Goal: Information Seeking & Learning: Learn about a topic

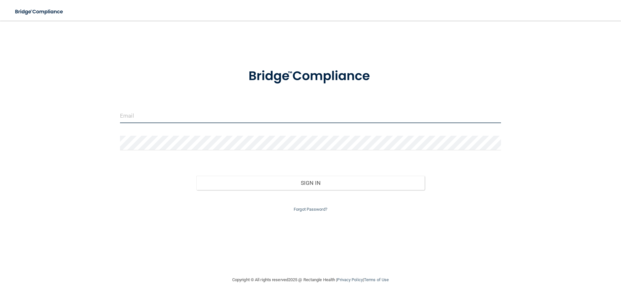
type input "laurenpadilla43@gmail.com"
drag, startPoint x: 239, startPoint y: 116, endPoint x: 103, endPoint y: 108, distance: 136.1
click at [103, 108] on div "laurenpadilla43@gmail.com Invalid email/password. You don't have permission to …" at bounding box center [310, 148] width 595 height 243
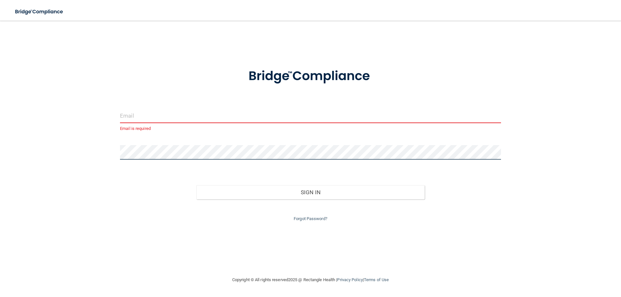
click at [111, 162] on div "Email is required Invalid email/password. You don't have permission to access t…" at bounding box center [310, 148] width 595 height 243
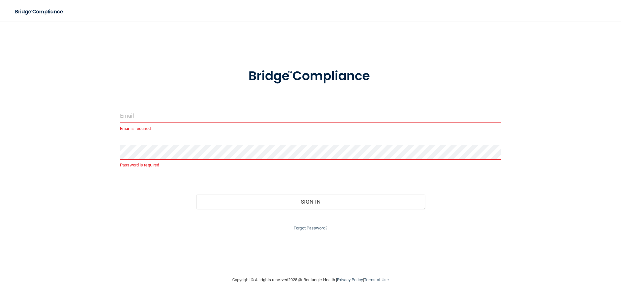
click at [138, 120] on input "email" at bounding box center [310, 116] width 381 height 15
click at [167, 219] on div "Forgot Password?" at bounding box center [310, 220] width 391 height 23
click at [149, 114] on input "email" at bounding box center [310, 116] width 381 height 15
type input "N"
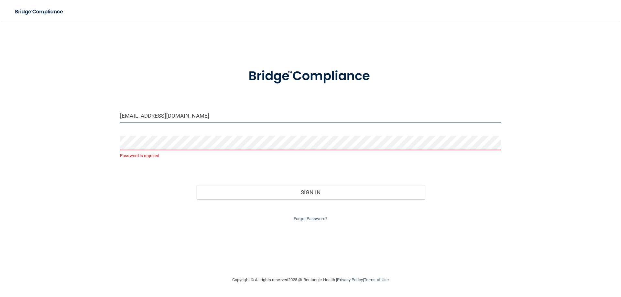
type input "[EMAIL_ADDRESS][DOMAIN_NAME]"
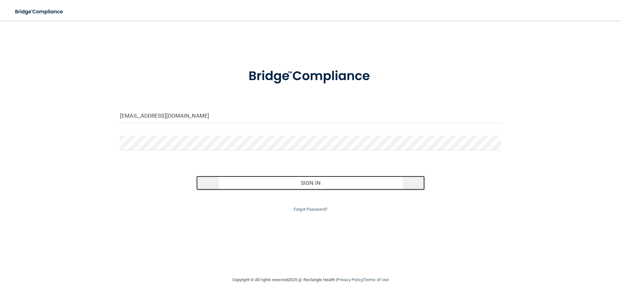
click at [260, 183] on button "Sign In" at bounding box center [310, 183] width 229 height 14
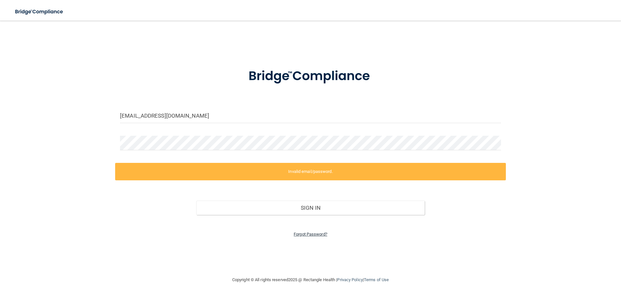
click at [312, 235] on link "Forgot Password?" at bounding box center [311, 234] width 34 height 5
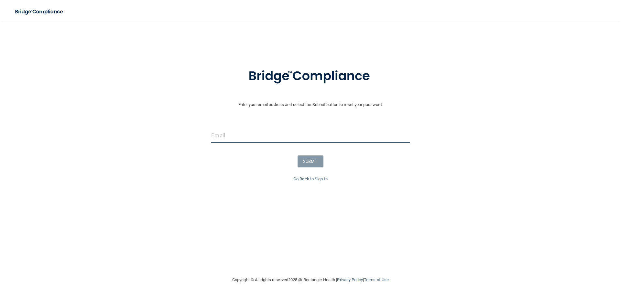
click at [254, 134] on input "email" at bounding box center [310, 135] width 198 height 15
click at [249, 136] on input "nataliemharo04gmail.com" at bounding box center [310, 135] width 198 height 15
type input "[EMAIL_ADDRESS][DOMAIN_NAME]"
click at [303, 161] on button "SUBMIT" at bounding box center [311, 162] width 26 height 12
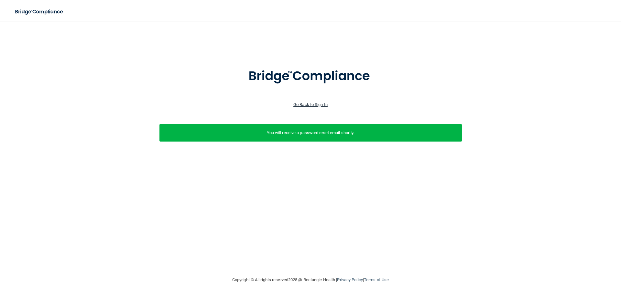
click at [318, 105] on link "Go Back to Sign In" at bounding box center [310, 104] width 34 height 5
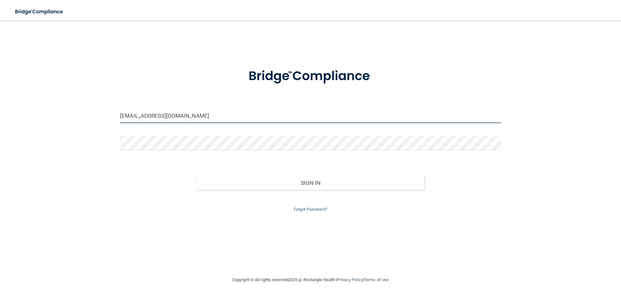
click at [245, 120] on input "laurenpadilla43@gmail.com" at bounding box center [310, 116] width 381 height 15
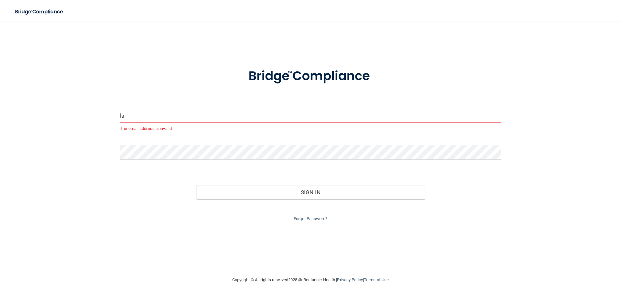
type input "l"
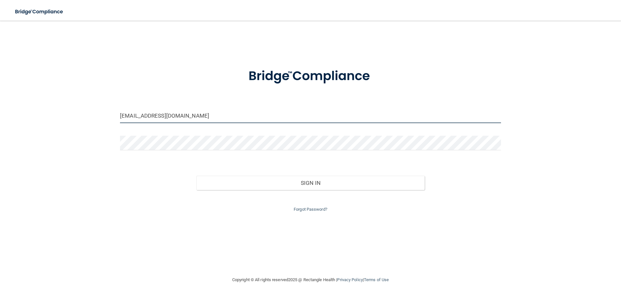
type input "[EMAIL_ADDRESS][DOMAIN_NAME]"
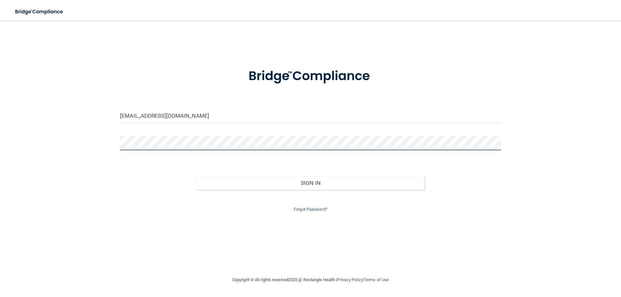
click at [196, 176] on button "Sign In" at bounding box center [310, 183] width 229 height 14
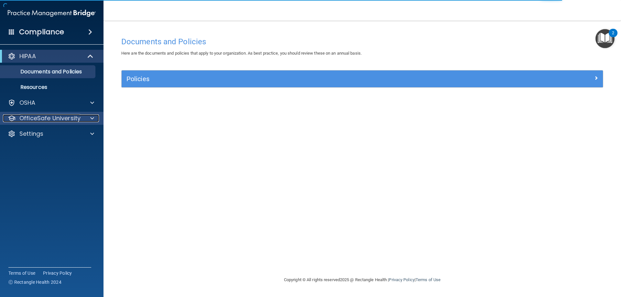
click at [56, 121] on p "OfficeSafe University" at bounding box center [49, 119] width 61 height 8
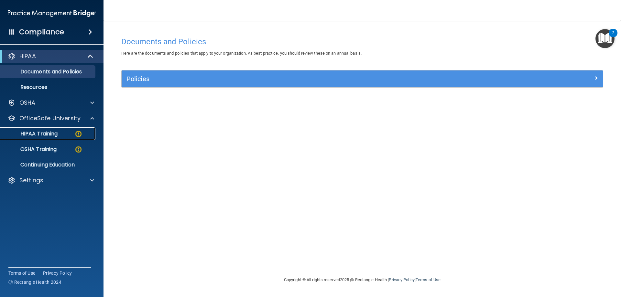
click at [63, 136] on div "HIPAA Training" at bounding box center [48, 134] width 88 height 6
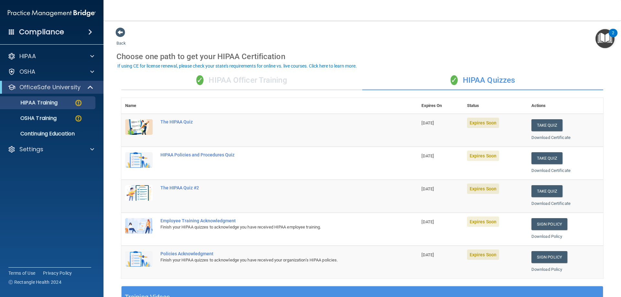
click at [290, 82] on div "✓ HIPAA Officer Training" at bounding box center [241, 80] width 241 height 19
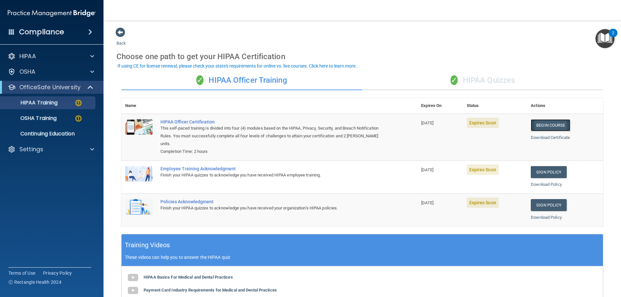
click at [534, 127] on link "Begin Course" at bounding box center [550, 125] width 39 height 12
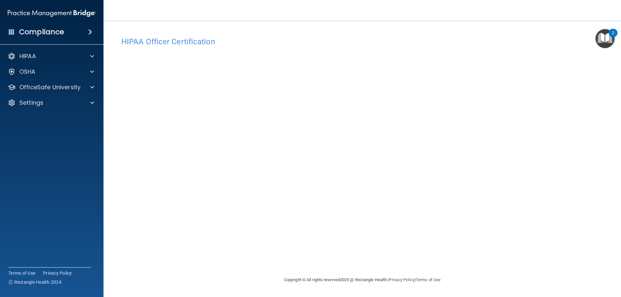
click at [456, 42] on h4 "HIPAA Officer Certification" at bounding box center [362, 42] width 482 height 8
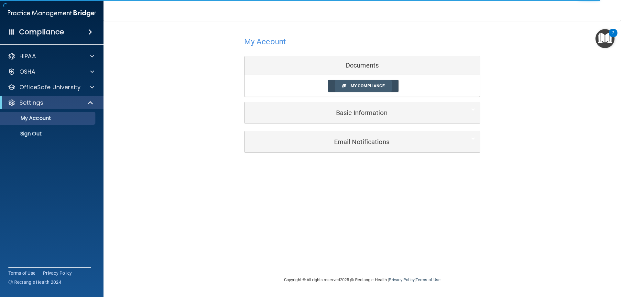
click at [376, 86] on span "My Compliance" at bounding box center [368, 85] width 34 height 5
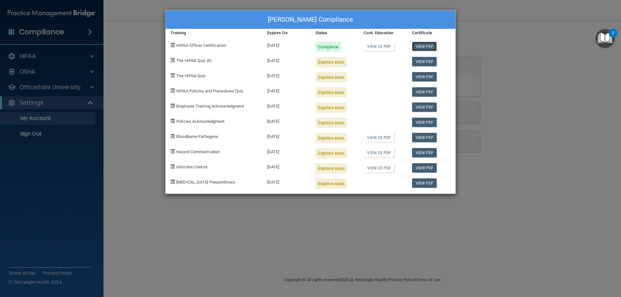
click at [413, 48] on link "View PDF" at bounding box center [424, 46] width 25 height 9
click at [340, 64] on div "Expires soon" at bounding box center [331, 62] width 32 height 10
click at [506, 89] on div "Natalie Haro's Compliance Training Expires On Status Cont. Education Certificat…" at bounding box center [310, 148] width 621 height 297
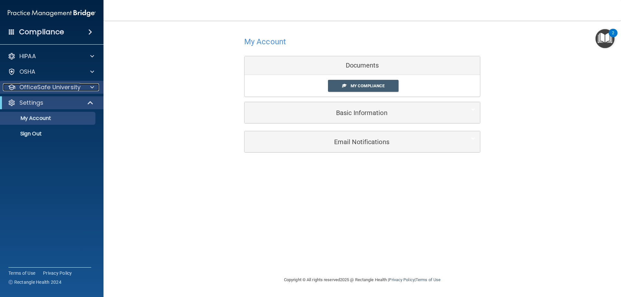
click at [51, 87] on p "OfficeSafe University" at bounding box center [49, 87] width 61 height 8
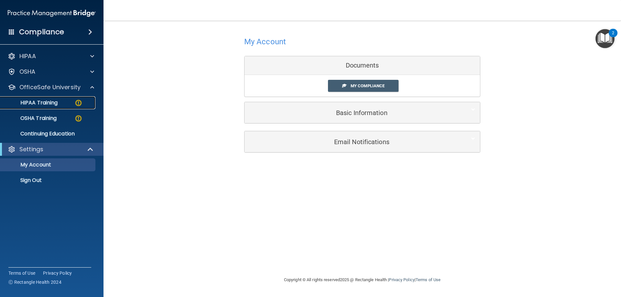
click at [64, 104] on div "HIPAA Training" at bounding box center [48, 103] width 88 height 6
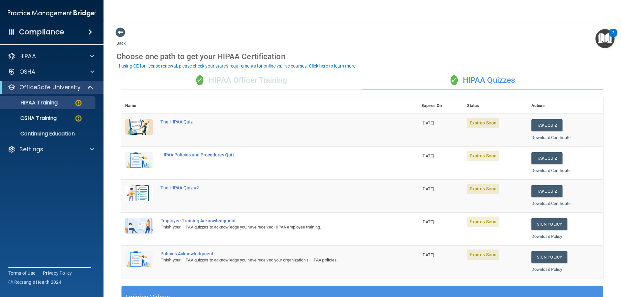
click at [245, 73] on div "✓ HIPAA Officer Training" at bounding box center [241, 80] width 241 height 19
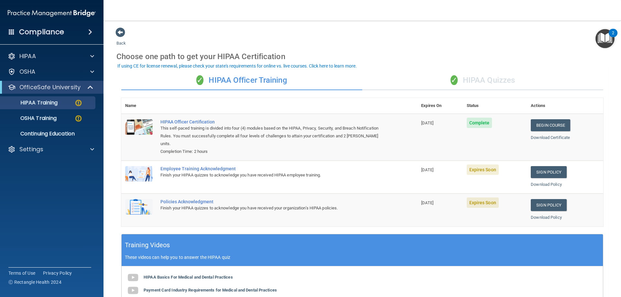
click at [441, 81] on div "✓ HIPAA Quizzes" at bounding box center [482, 80] width 241 height 19
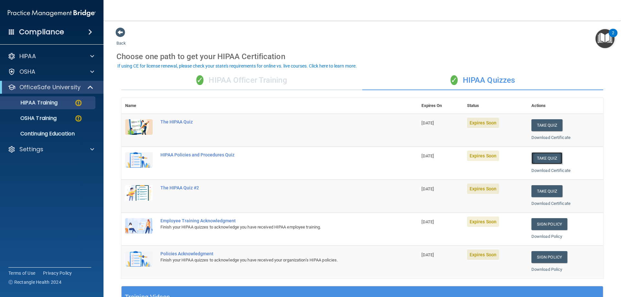
click at [536, 157] on button "Take Quiz" at bounding box center [546, 158] width 31 height 12
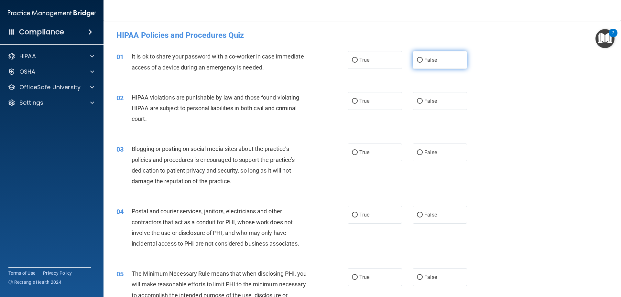
click at [421, 55] on label "False" at bounding box center [440, 60] width 54 height 18
click at [421, 58] on input "False" at bounding box center [420, 60] width 6 height 5
radio input "true"
click at [361, 101] on span "True" at bounding box center [364, 101] width 10 height 6
click at [358, 101] on input "True" at bounding box center [355, 101] width 6 height 5
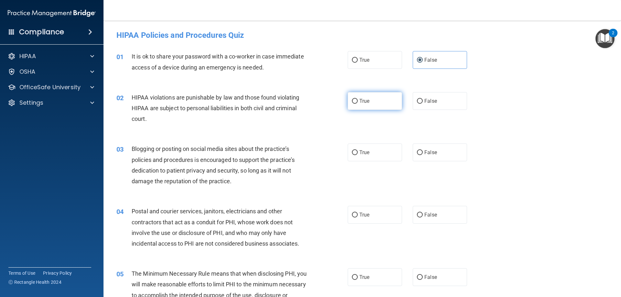
radio input "true"
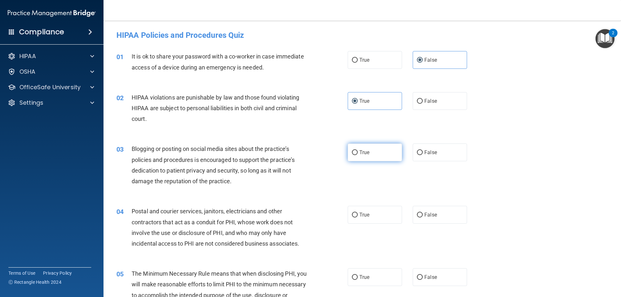
click at [386, 157] on label "True" at bounding box center [375, 153] width 54 height 18
click at [358, 155] on input "True" at bounding box center [355, 152] width 6 height 5
radio input "true"
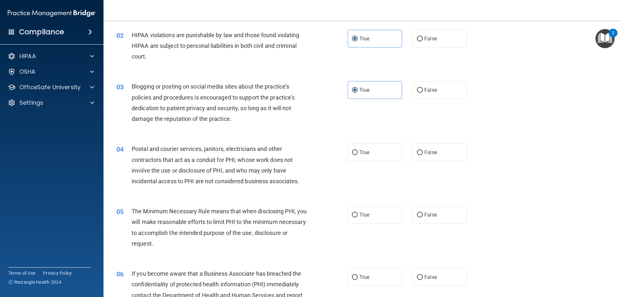
scroll to position [65, 0]
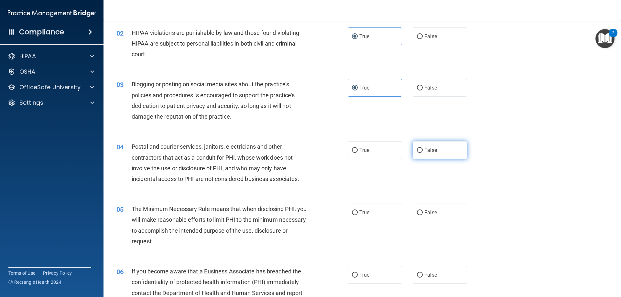
click at [437, 155] on label "False" at bounding box center [440, 150] width 54 height 18
click at [423, 153] on input "False" at bounding box center [420, 150] width 6 height 5
radio input "true"
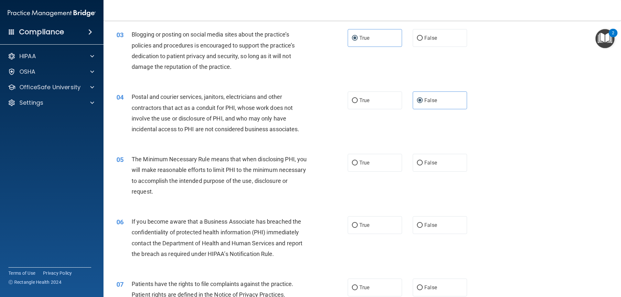
scroll to position [129, 0]
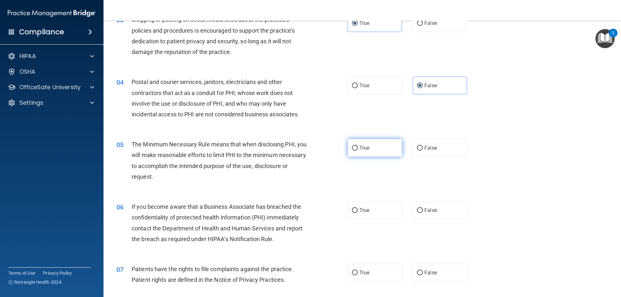
click at [381, 146] on label "True" at bounding box center [375, 148] width 54 height 18
click at [358, 146] on input "True" at bounding box center [355, 148] width 6 height 5
radio input "true"
click at [424, 207] on span "False" at bounding box center [430, 210] width 13 height 6
click at [422, 208] on input "False" at bounding box center [420, 210] width 6 height 5
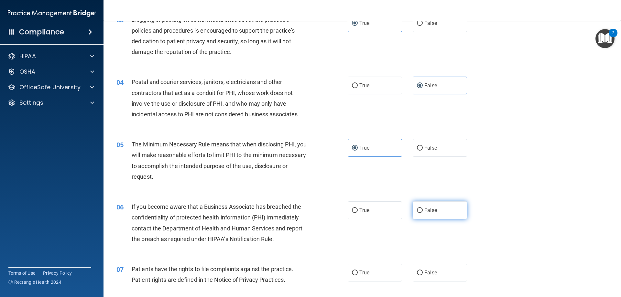
radio input "true"
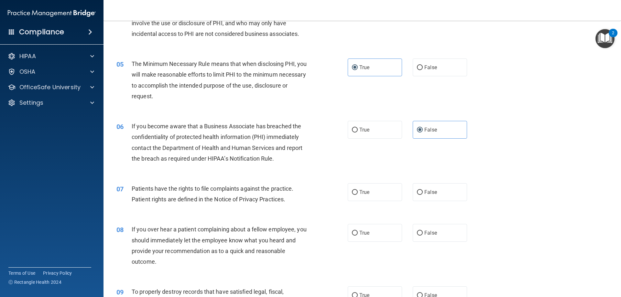
scroll to position [226, 0]
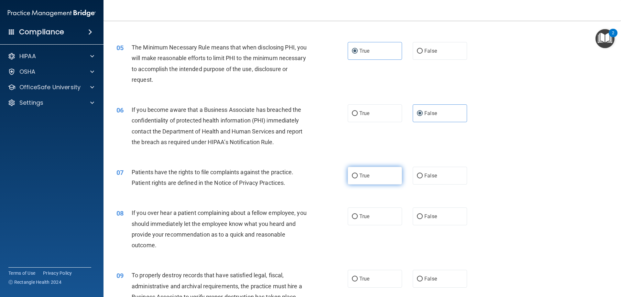
click at [363, 174] on span "True" at bounding box center [364, 176] width 10 height 6
click at [358, 174] on input "True" at bounding box center [355, 176] width 6 height 5
radio input "true"
click at [420, 208] on label "False" at bounding box center [440, 217] width 54 height 18
click at [420, 214] on input "False" at bounding box center [420, 216] width 6 height 5
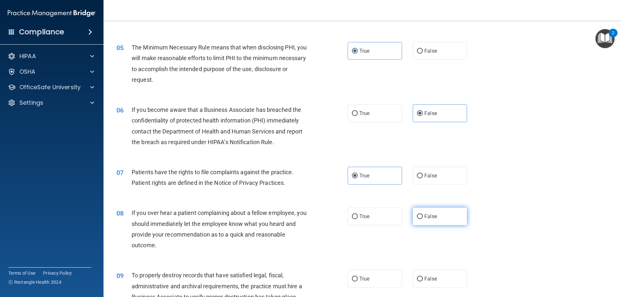
radio input "true"
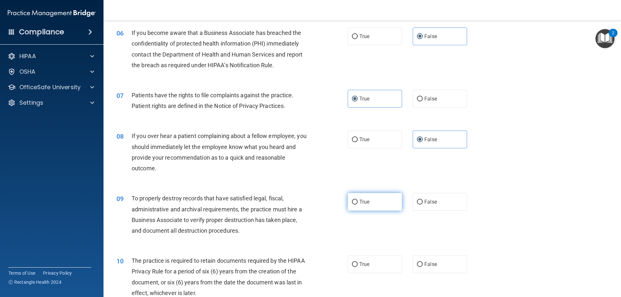
scroll to position [323, 0]
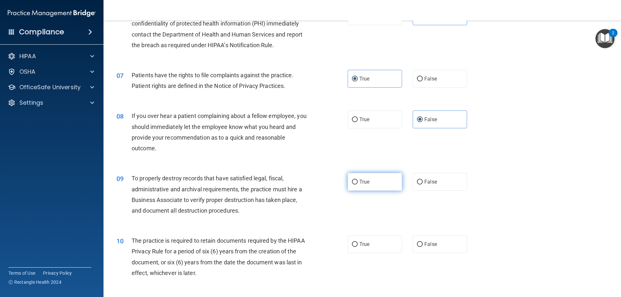
drag, startPoint x: 369, startPoint y: 180, endPoint x: 432, endPoint y: 218, distance: 73.8
click at [370, 180] on label "True" at bounding box center [375, 182] width 54 height 18
click at [358, 180] on input "True" at bounding box center [355, 182] width 6 height 5
radio input "true"
click at [437, 244] on label "False" at bounding box center [440, 244] width 54 height 18
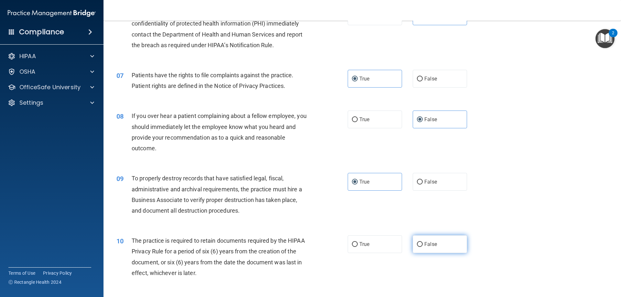
click at [423, 244] on input "False" at bounding box center [420, 244] width 6 height 5
radio input "true"
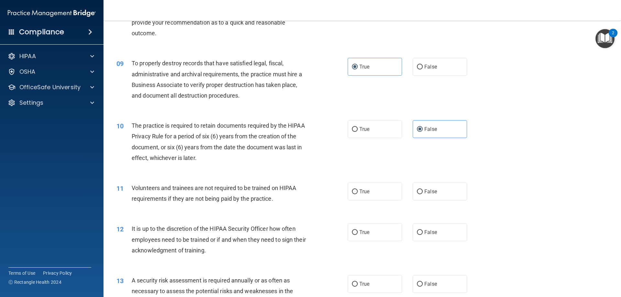
scroll to position [453, 0]
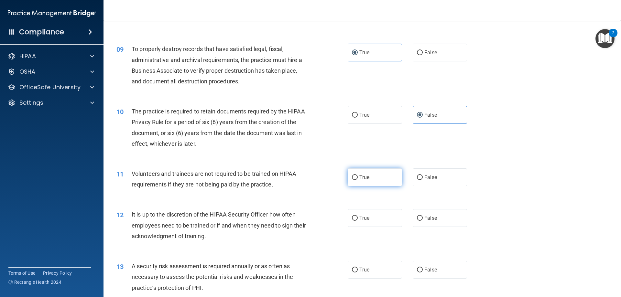
click at [381, 179] on label "True" at bounding box center [375, 178] width 54 height 18
click at [358, 179] on input "True" at bounding box center [355, 177] width 6 height 5
radio input "true"
drag, startPoint x: 423, startPoint y: 220, endPoint x: 420, endPoint y: 227, distance: 7.6
click at [423, 221] on label "False" at bounding box center [440, 218] width 54 height 18
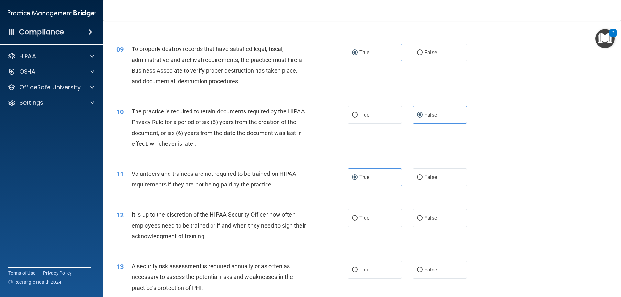
click at [423, 221] on input "False" at bounding box center [420, 218] width 6 height 5
radio input "true"
click at [388, 269] on label "True" at bounding box center [375, 270] width 54 height 18
click at [358, 269] on input "True" at bounding box center [355, 270] width 6 height 5
radio input "true"
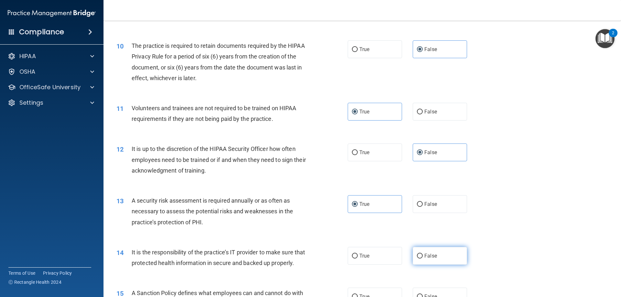
scroll to position [550, 0]
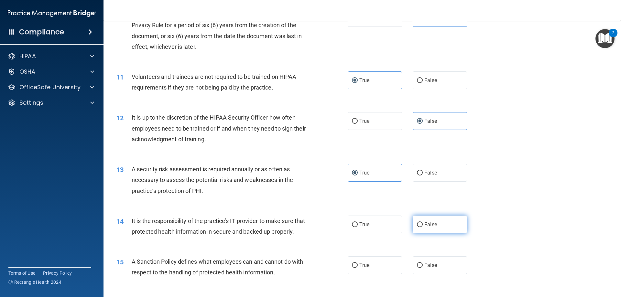
click at [428, 223] on span "False" at bounding box center [430, 225] width 13 height 6
click at [423, 223] on input "False" at bounding box center [420, 225] width 6 height 5
radio input "true"
click at [379, 274] on label "True" at bounding box center [375, 265] width 54 height 18
click at [358, 268] on input "True" at bounding box center [355, 265] width 6 height 5
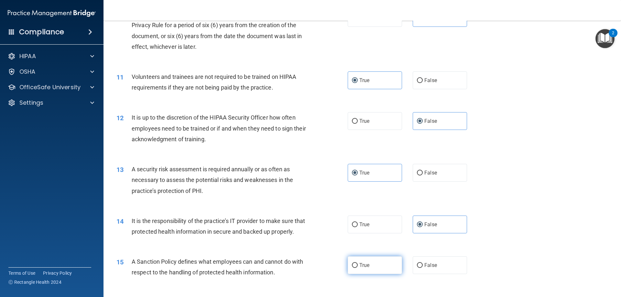
radio input "true"
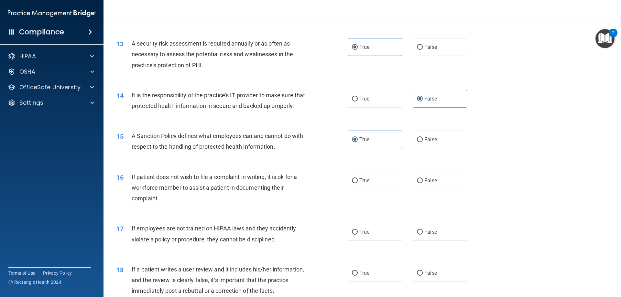
scroll to position [679, 0]
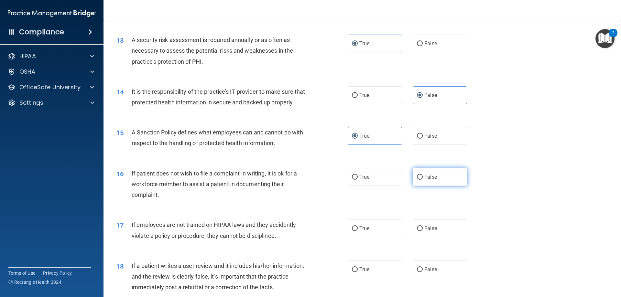
click at [431, 186] on label "False" at bounding box center [440, 177] width 54 height 18
click at [423, 180] on input "False" at bounding box center [420, 177] width 6 height 5
radio input "true"
click at [385, 237] on label "True" at bounding box center [375, 229] width 54 height 18
click at [358, 231] on input "True" at bounding box center [355, 228] width 6 height 5
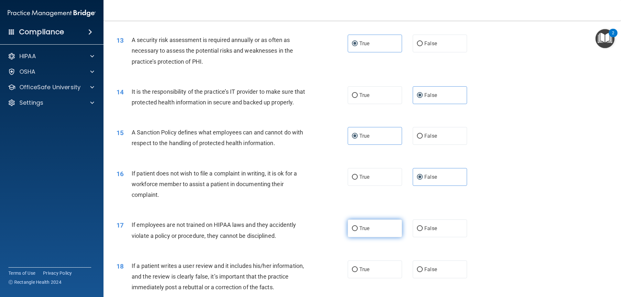
radio input "true"
click at [427, 272] on label "False" at bounding box center [440, 270] width 54 height 18
click at [423, 272] on input "False" at bounding box center [420, 269] width 6 height 5
radio input "true"
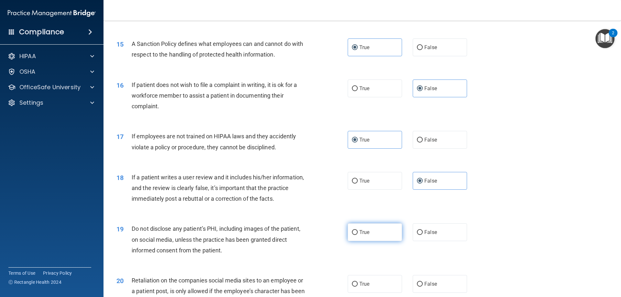
scroll to position [776, 0]
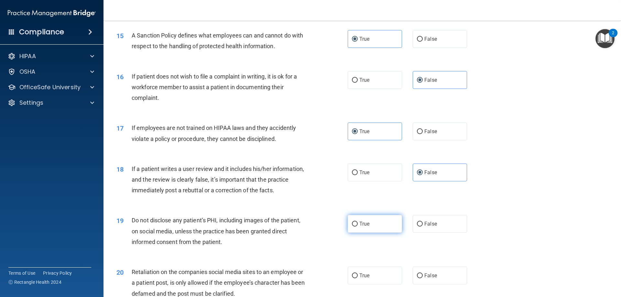
click at [392, 233] on label "True" at bounding box center [375, 224] width 54 height 18
click at [358, 227] on input "True" at bounding box center [355, 224] width 6 height 5
radio input "true"
click at [440, 281] on label "False" at bounding box center [440, 276] width 54 height 18
click at [423, 278] on input "False" at bounding box center [420, 276] width 6 height 5
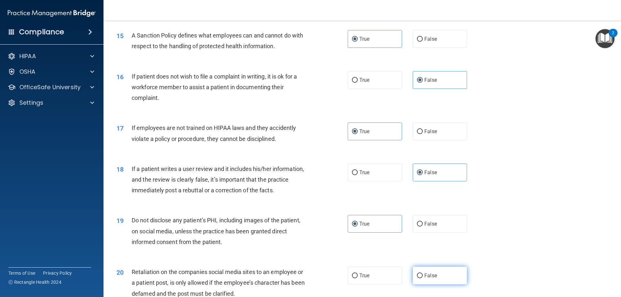
radio input "true"
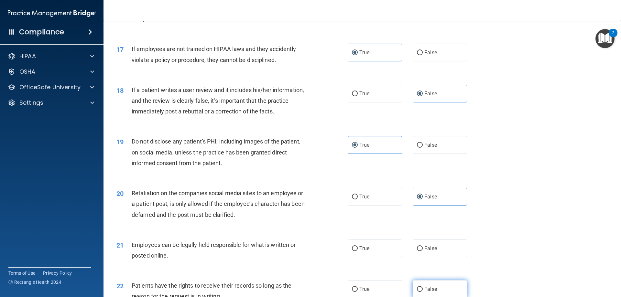
scroll to position [873, 0]
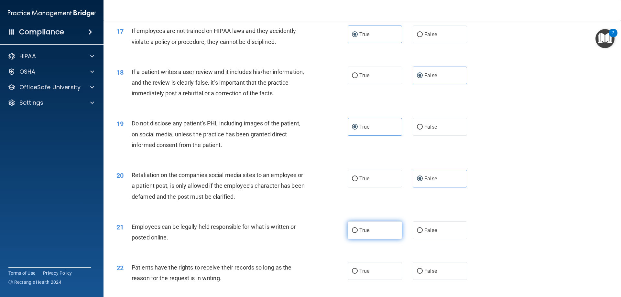
click at [389, 239] on label "True" at bounding box center [375, 231] width 54 height 18
click at [358, 233] on input "True" at bounding box center [355, 230] width 6 height 5
radio input "true"
click at [427, 278] on label "False" at bounding box center [440, 271] width 54 height 18
click at [423, 274] on input "False" at bounding box center [420, 271] width 6 height 5
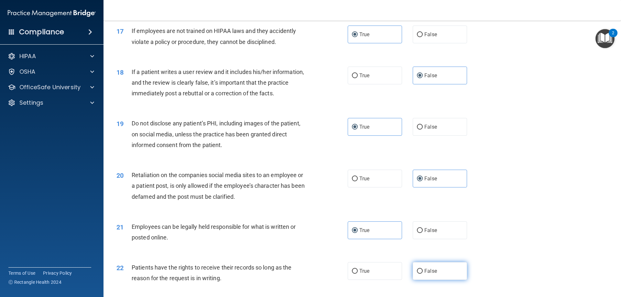
radio input "true"
click at [375, 280] on label "True" at bounding box center [375, 271] width 54 height 18
click at [358, 274] on input "True" at bounding box center [355, 271] width 6 height 5
radio input "true"
radio input "false"
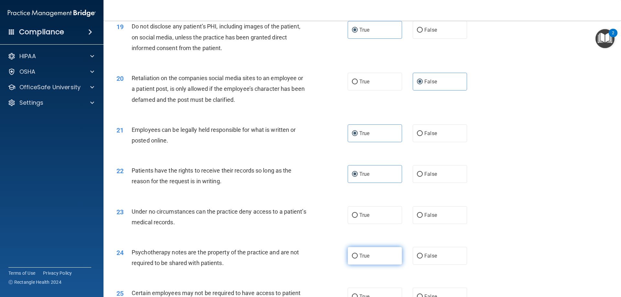
scroll to position [1003, 0]
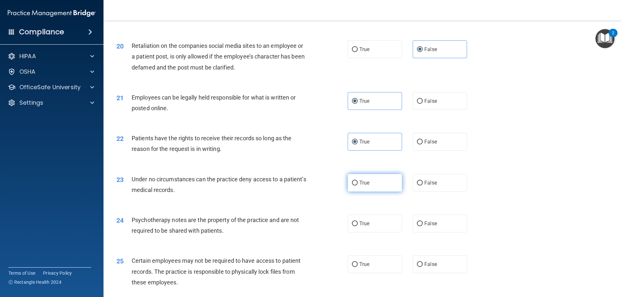
drag, startPoint x: 375, startPoint y: 193, endPoint x: 374, endPoint y: 218, distance: 25.2
click at [375, 192] on label "True" at bounding box center [375, 183] width 54 height 18
click at [358, 186] on input "True" at bounding box center [355, 183] width 6 height 5
radio input "true"
drag, startPoint x: 371, startPoint y: 230, endPoint x: 375, endPoint y: 239, distance: 10.0
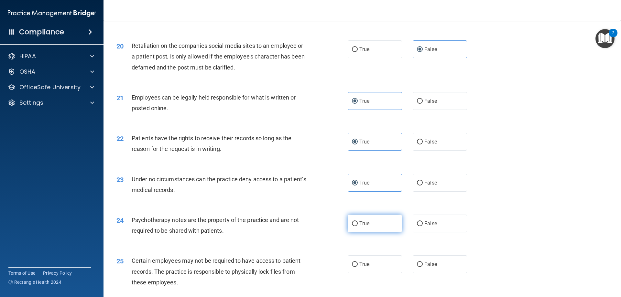
click at [372, 233] on label "True" at bounding box center [375, 224] width 54 height 18
click at [358, 226] on input "True" at bounding box center [355, 224] width 6 height 5
radio input "true"
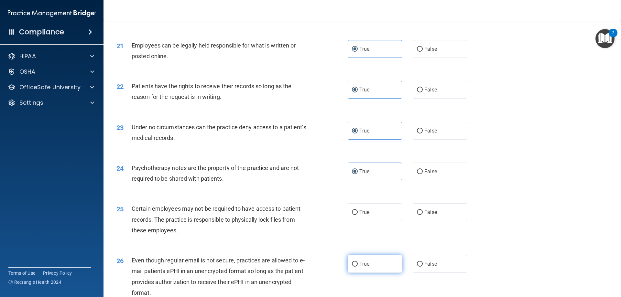
scroll to position [1067, 0]
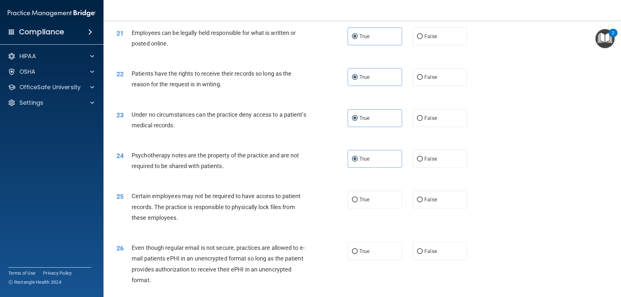
drag, startPoint x: 383, startPoint y: 208, endPoint x: 381, endPoint y: 247, distance: 38.9
click at [383, 209] on label "True" at bounding box center [375, 200] width 54 height 18
click at [358, 202] on input "True" at bounding box center [355, 200] width 6 height 5
radio input "true"
drag, startPoint x: 381, startPoint y: 256, endPoint x: 391, endPoint y: 286, distance: 31.8
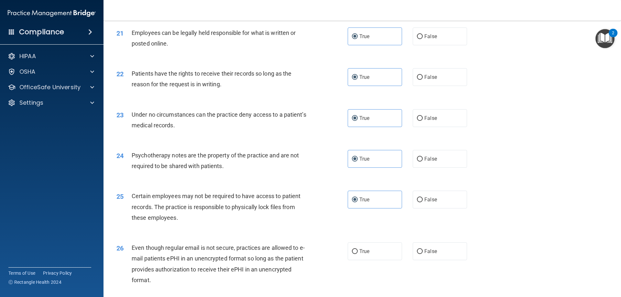
click at [382, 260] on label "True" at bounding box center [375, 252] width 54 height 18
click at [358, 254] on input "True" at bounding box center [355, 251] width 6 height 5
radio input "true"
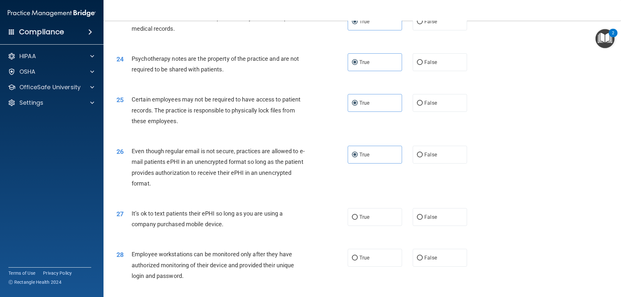
scroll to position [1164, 0]
click at [384, 237] on div "27 It’s ok to text patients their ePHI so long as you are using a company purch…" at bounding box center [362, 220] width 501 height 41
drag, startPoint x: 383, startPoint y: 234, endPoint x: 384, endPoint y: 245, distance: 11.0
click at [383, 226] on label "True" at bounding box center [375, 217] width 54 height 18
click at [358, 220] on input "True" at bounding box center [355, 217] width 6 height 5
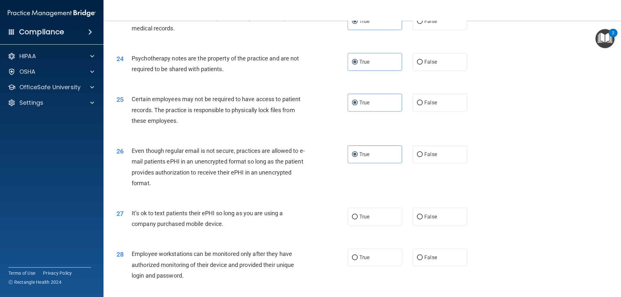
radio input "true"
drag, startPoint x: 384, startPoint y: 261, endPoint x: 385, endPoint y: 269, distance: 8.1
click at [384, 266] on label "True" at bounding box center [375, 258] width 54 height 18
click at [358, 260] on input "True" at bounding box center [355, 258] width 6 height 5
radio input "true"
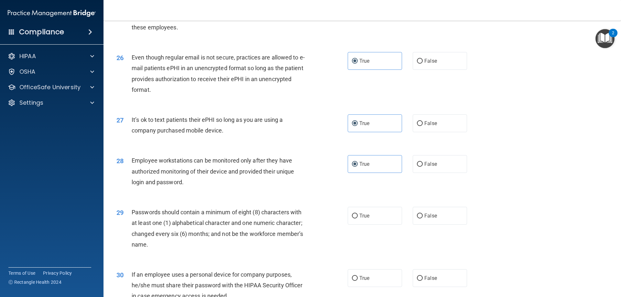
scroll to position [1261, 0]
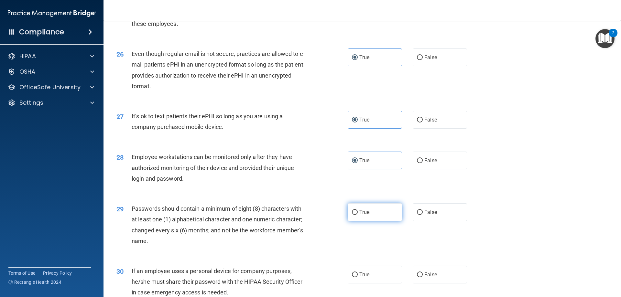
click at [388, 221] on label "True" at bounding box center [375, 212] width 54 height 18
click at [358, 215] on input "True" at bounding box center [355, 212] width 6 height 5
radio input "true"
click at [379, 284] on label "True" at bounding box center [375, 275] width 54 height 18
click at [358, 278] on input "True" at bounding box center [355, 275] width 6 height 5
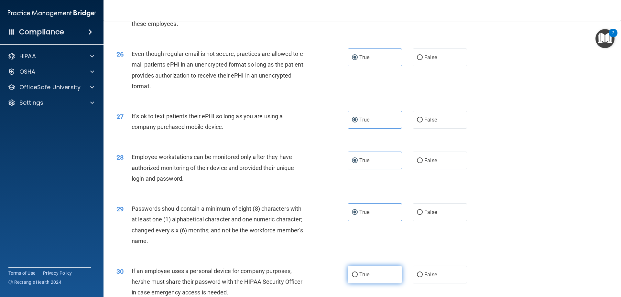
radio input "true"
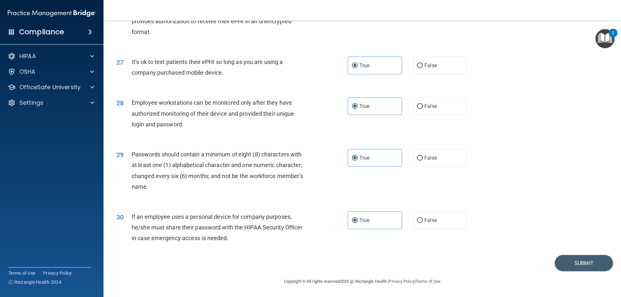
scroll to position [1326, 0]
click at [583, 268] on button "Submit" at bounding box center [584, 263] width 58 height 16
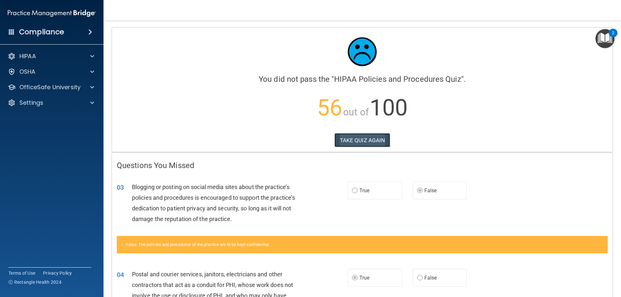
click at [365, 143] on button "TAKE QUIZ AGAIN" at bounding box center [362, 140] width 56 height 14
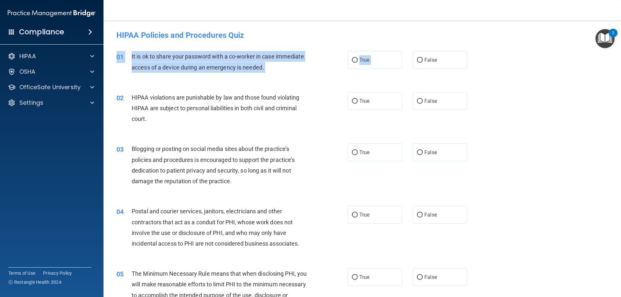
click at [415, 69] on div "01 It is ok to share your password with a co-worker in case immediate access of…" at bounding box center [362, 63] width 501 height 41
click at [417, 58] on input "False" at bounding box center [420, 60] width 6 height 5
radio input "true"
click at [353, 102] on input "True" at bounding box center [355, 101] width 6 height 5
radio input "true"
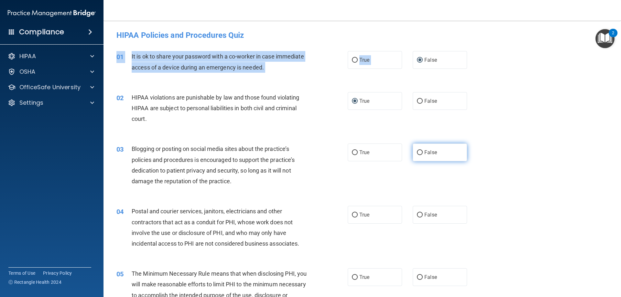
click at [419, 152] on input "False" at bounding box center [420, 152] width 6 height 5
radio input "true"
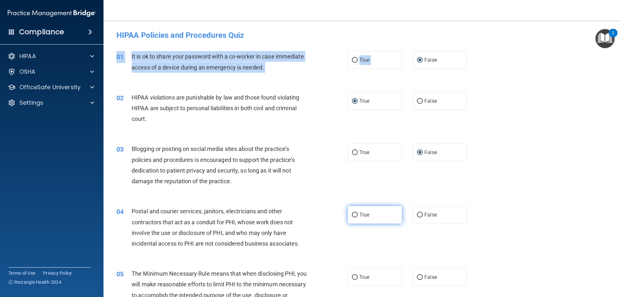
click at [352, 213] on input "True" at bounding box center [355, 215] width 6 height 5
radio input "true"
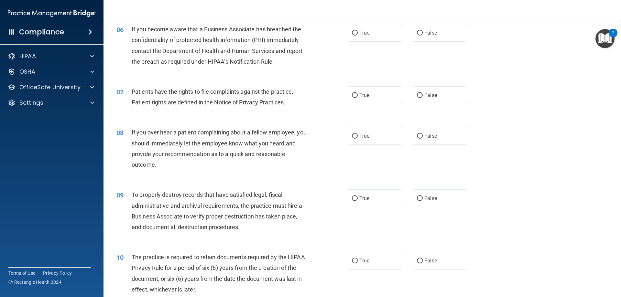
scroll to position [323, 0]
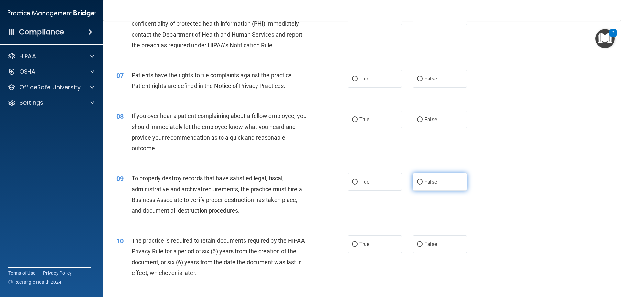
click at [417, 182] on input "False" at bounding box center [420, 182] width 6 height 5
radio input "true"
click at [354, 245] on input "True" at bounding box center [355, 244] width 6 height 5
radio input "true"
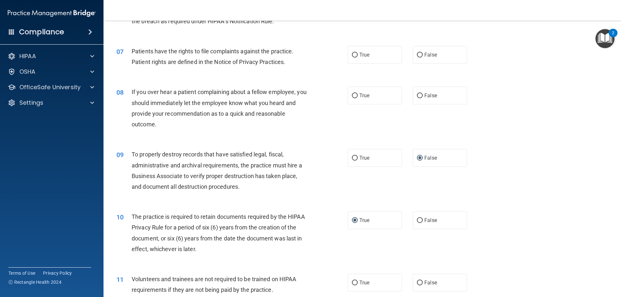
scroll to position [388, 0]
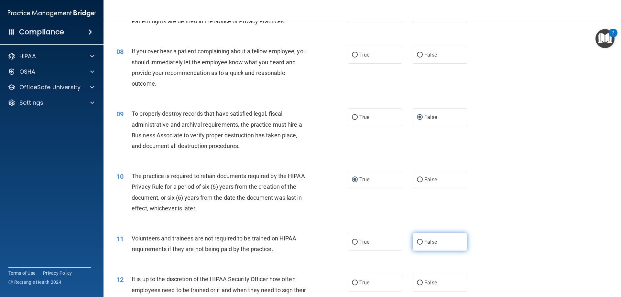
click at [417, 241] on input "False" at bounding box center [420, 242] width 6 height 5
radio input "true"
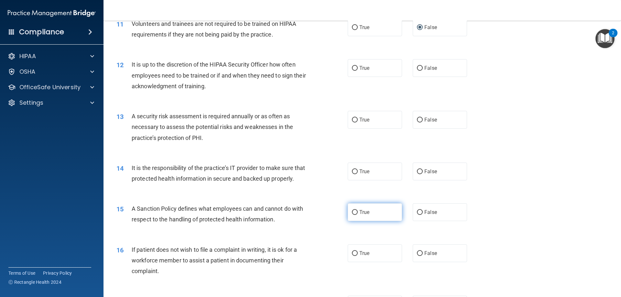
scroll to position [615, 0]
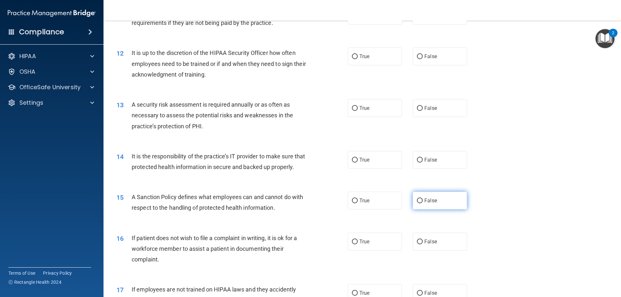
click at [417, 203] on input "False" at bounding box center [420, 201] width 6 height 5
radio input "true"
click at [356, 251] on label "True" at bounding box center [375, 242] width 54 height 18
click at [356, 245] on input "True" at bounding box center [355, 242] width 6 height 5
radio input "true"
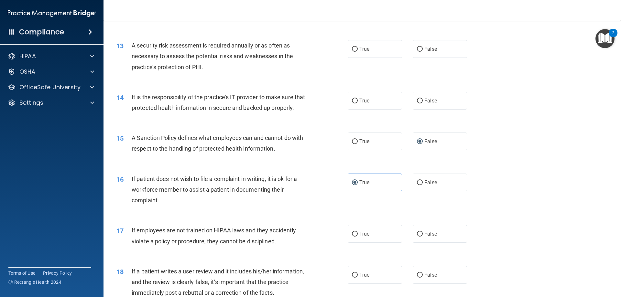
scroll to position [679, 0]
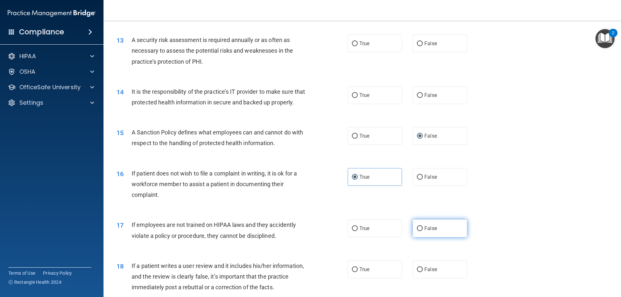
click at [415, 236] on label "False" at bounding box center [440, 229] width 54 height 18
click at [417, 231] on input "False" at bounding box center [420, 228] width 6 height 5
radio input "true"
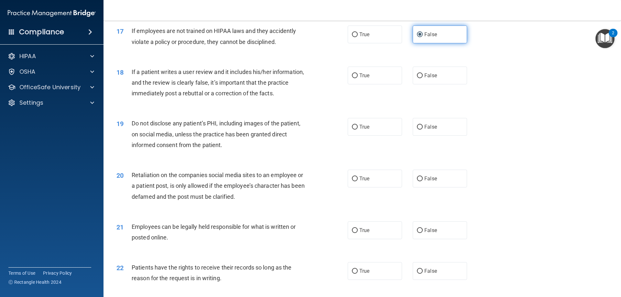
scroll to position [906, 0]
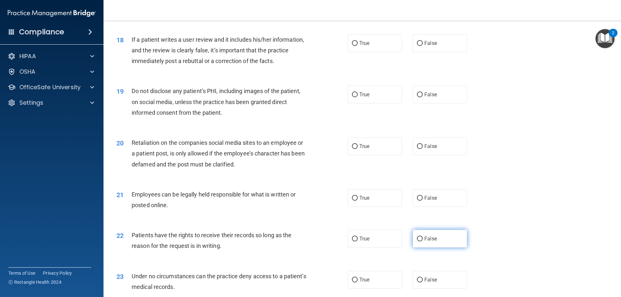
click at [417, 242] on input "False" at bounding box center [420, 239] width 6 height 5
radio input "true"
click at [417, 283] on input "False" at bounding box center [420, 280] width 6 height 5
radio input "true"
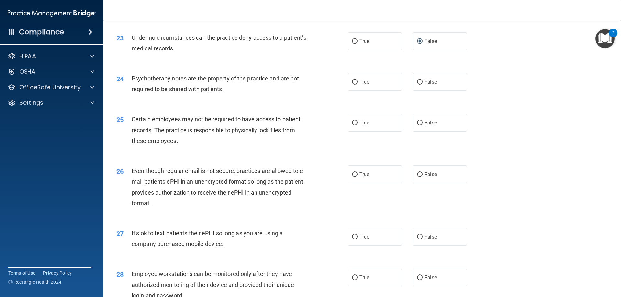
scroll to position [1164, 0]
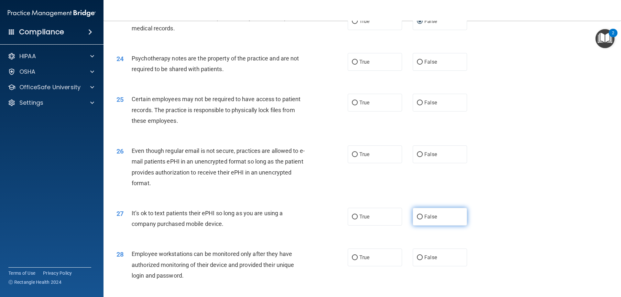
click at [420, 226] on label "False" at bounding box center [440, 217] width 54 height 18
click at [420, 220] on input "False" at bounding box center [420, 217] width 6 height 5
radio input "true"
click at [417, 260] on input "False" at bounding box center [420, 258] width 6 height 5
radio input "true"
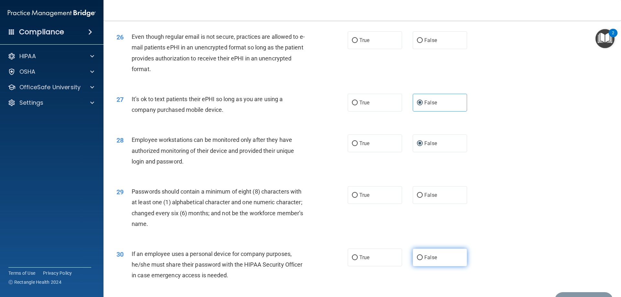
scroll to position [1294, 0]
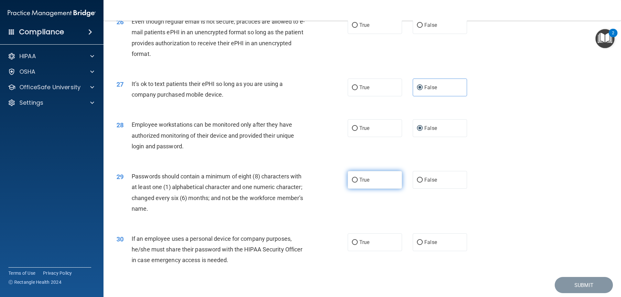
click at [353, 183] on input "True" at bounding box center [355, 180] width 6 height 5
radio input "true"
click at [442, 251] on label "False" at bounding box center [440, 243] width 54 height 18
click at [423, 245] on input "False" at bounding box center [420, 242] width 6 height 5
radio input "true"
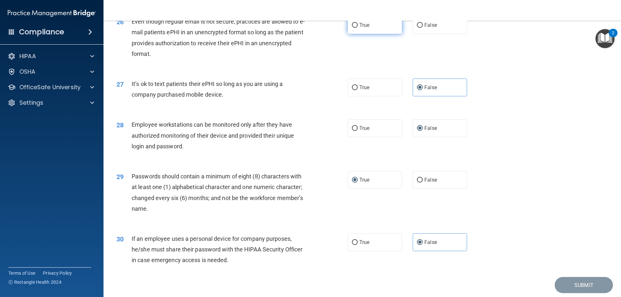
click at [355, 34] on label "True" at bounding box center [375, 25] width 54 height 18
click at [355, 28] on input "True" at bounding box center [355, 25] width 6 height 5
radio input "true"
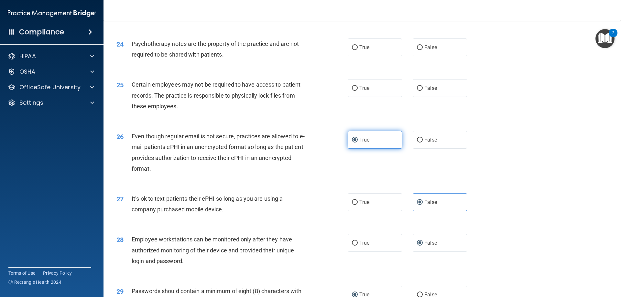
scroll to position [1164, 0]
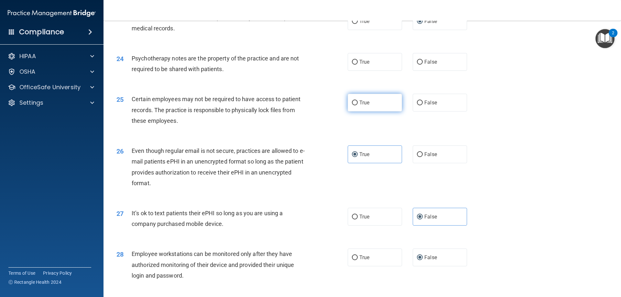
click at [355, 105] on input "True" at bounding box center [355, 103] width 6 height 5
radio input "true"
click at [423, 71] on label "False" at bounding box center [440, 62] width 54 height 18
click at [423, 65] on input "False" at bounding box center [420, 62] width 6 height 5
radio input "true"
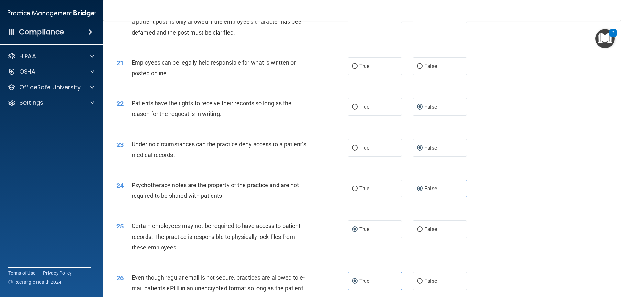
scroll to position [1035, 0]
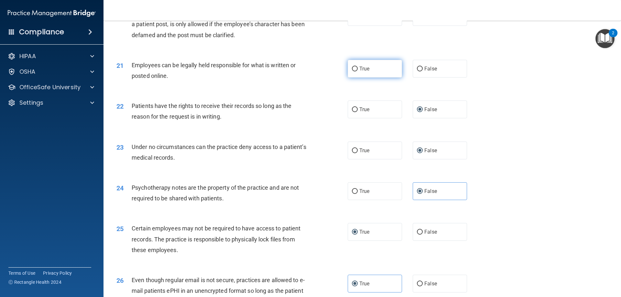
click at [373, 78] on label "True" at bounding box center [375, 69] width 54 height 18
click at [358, 71] on input "True" at bounding box center [355, 69] width 6 height 5
radio input "true"
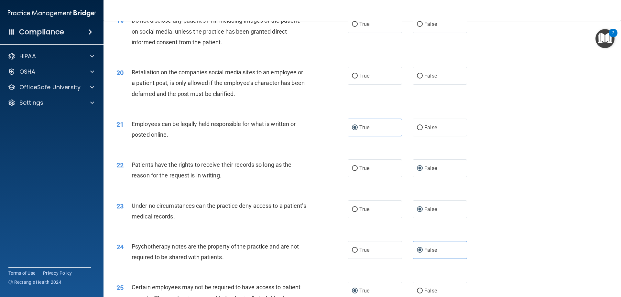
scroll to position [970, 0]
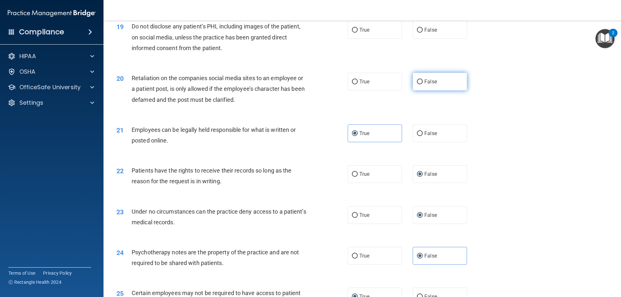
click at [432, 85] on span "False" at bounding box center [430, 82] width 13 height 6
click at [423, 84] on input "False" at bounding box center [420, 82] width 6 height 5
radio input "true"
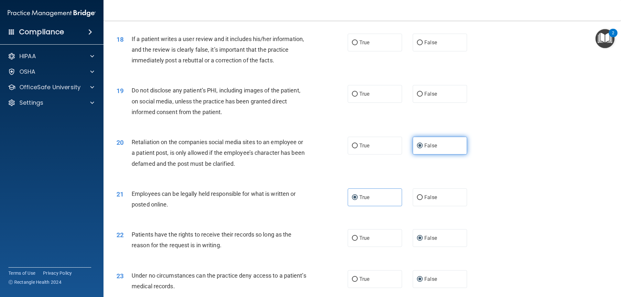
scroll to position [906, 0]
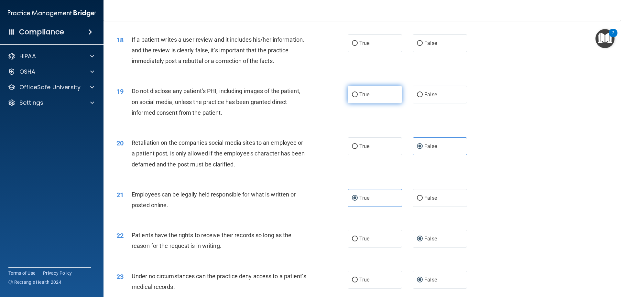
click at [365, 98] on span "True" at bounding box center [364, 95] width 10 height 6
click at [358, 97] on input "True" at bounding box center [355, 95] width 6 height 5
radio input "true"
click at [428, 46] on span "False" at bounding box center [430, 43] width 13 height 6
click at [423, 46] on input "False" at bounding box center [420, 43] width 6 height 5
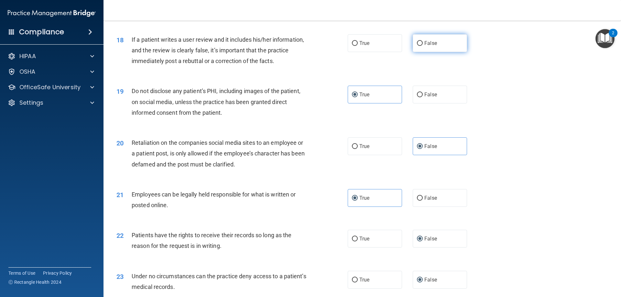
radio input "true"
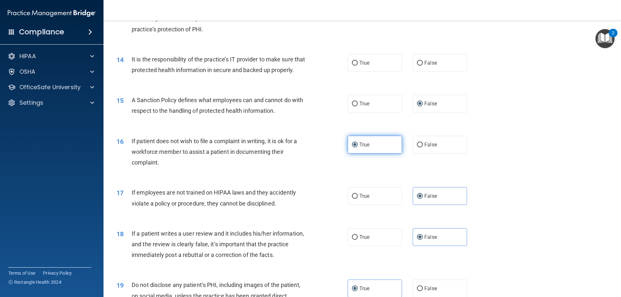
scroll to position [679, 0]
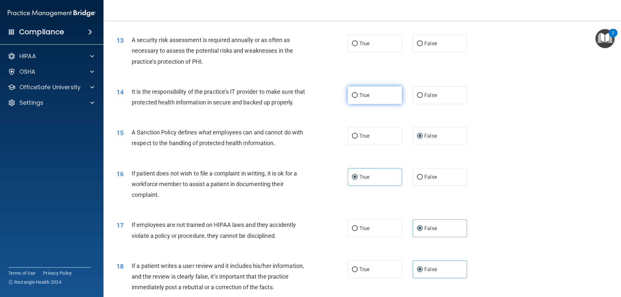
click at [355, 97] on input "True" at bounding box center [355, 95] width 6 height 5
radio input "true"
click at [352, 46] on input "True" at bounding box center [355, 43] width 6 height 5
radio input "true"
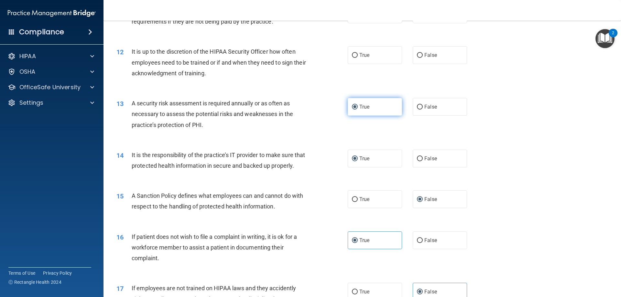
scroll to position [615, 0]
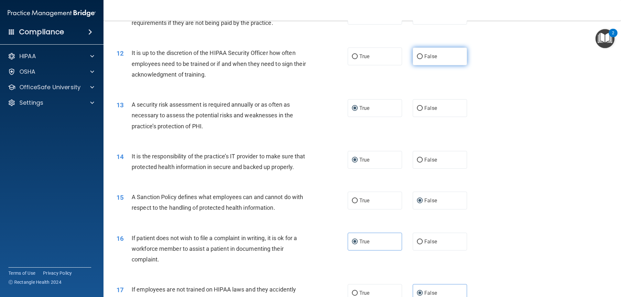
click at [421, 58] on label "False" at bounding box center [440, 57] width 54 height 18
click at [421, 58] on input "False" at bounding box center [420, 56] width 6 height 5
radio input "true"
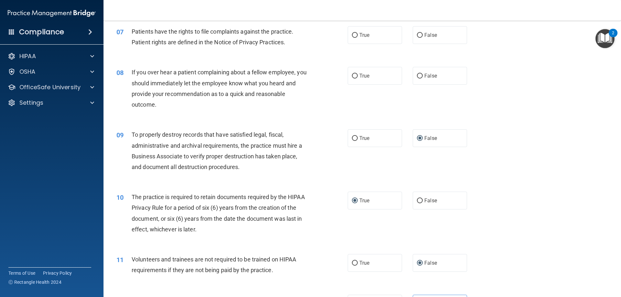
scroll to position [356, 0]
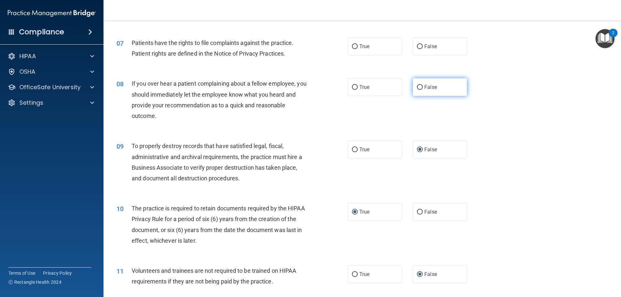
click at [417, 87] on input "False" at bounding box center [420, 87] width 6 height 5
radio input "true"
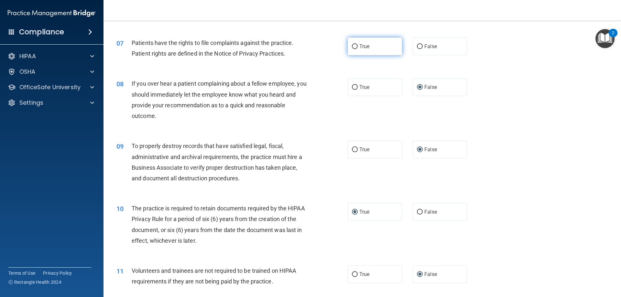
click at [373, 48] on label "True" at bounding box center [375, 47] width 54 height 18
click at [358, 48] on input "True" at bounding box center [355, 46] width 6 height 5
radio input "true"
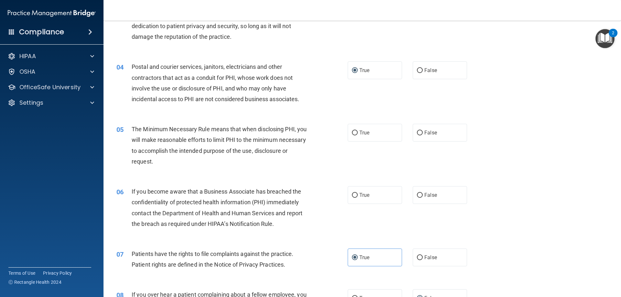
scroll to position [129, 0]
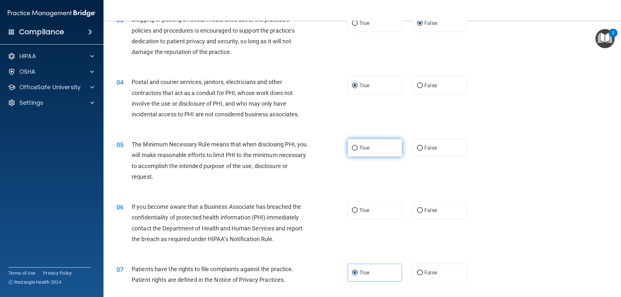
click at [357, 148] on label "True" at bounding box center [375, 148] width 54 height 18
click at [357, 148] on input "True" at bounding box center [355, 148] width 6 height 5
radio input "true"
click at [389, 214] on label "True" at bounding box center [375, 211] width 54 height 18
click at [358, 213] on input "True" at bounding box center [355, 210] width 6 height 5
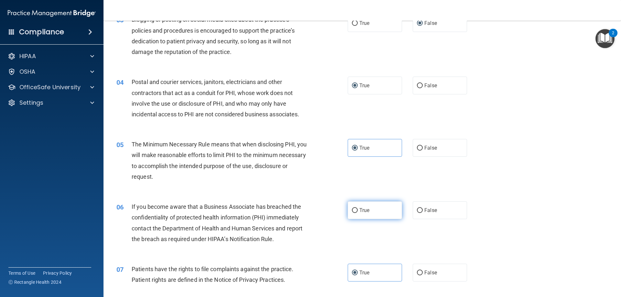
radio input "true"
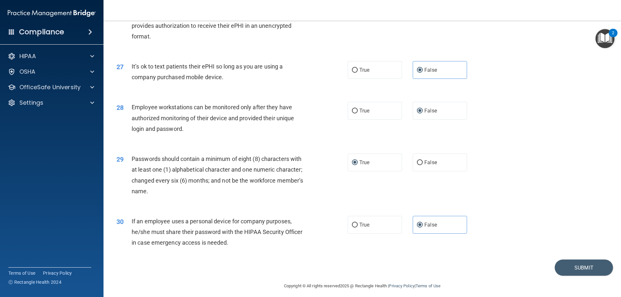
scroll to position [1326, 0]
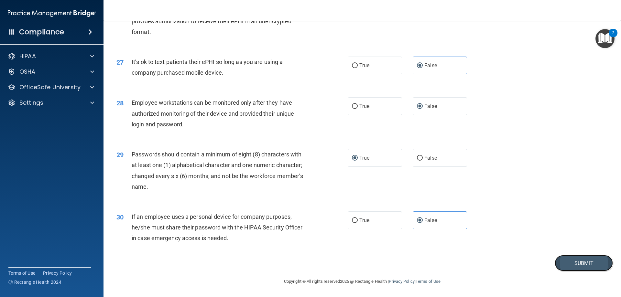
click at [571, 266] on button "Submit" at bounding box center [584, 263] width 58 height 16
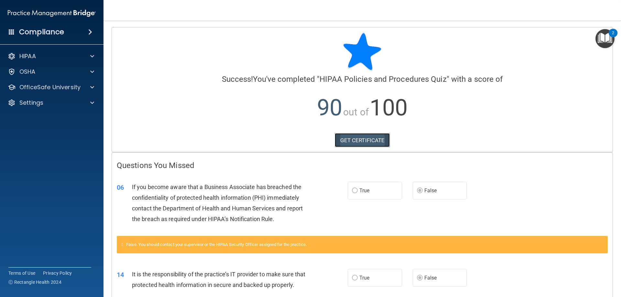
click at [359, 138] on link "GET CERTIFICATE" at bounding box center [362, 140] width 55 height 14
click at [74, 84] on p "OfficeSafe University" at bounding box center [49, 87] width 61 height 8
click at [62, 102] on div "HIPAA Training" at bounding box center [48, 103] width 88 height 6
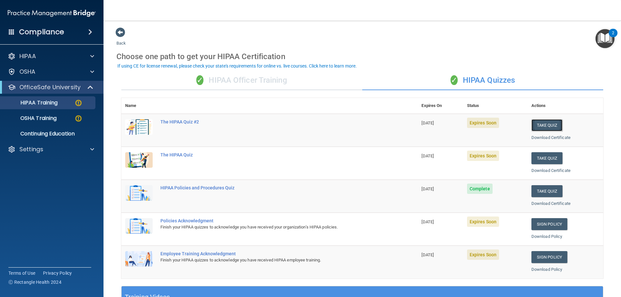
click at [539, 125] on button "Take Quiz" at bounding box center [546, 125] width 31 height 12
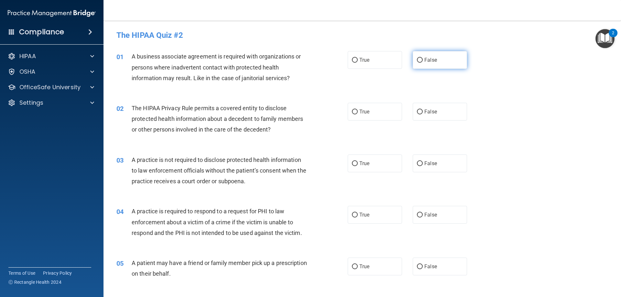
click at [426, 62] on span "False" at bounding box center [430, 60] width 13 height 6
click at [423, 62] on input "False" at bounding box center [420, 60] width 6 height 5
radio input "true"
click at [428, 110] on span "False" at bounding box center [430, 112] width 13 height 6
click at [423, 110] on input "False" at bounding box center [420, 112] width 6 height 5
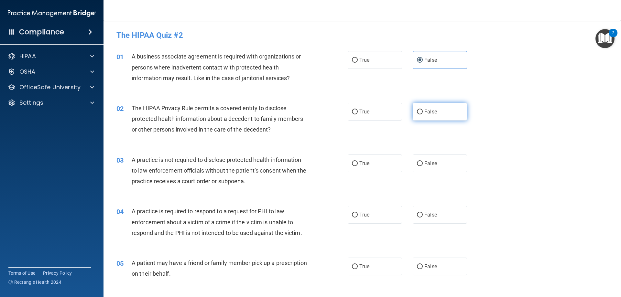
radio input "true"
drag, startPoint x: 423, startPoint y: 163, endPoint x: 425, endPoint y: 179, distance: 16.6
click at [424, 164] on span "False" at bounding box center [430, 163] width 13 height 6
click at [423, 164] on input "False" at bounding box center [420, 163] width 6 height 5
radio input "true"
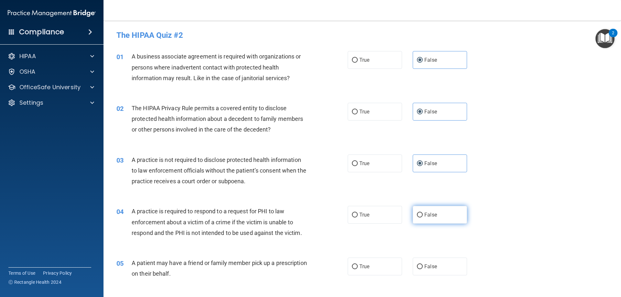
drag, startPoint x: 427, startPoint y: 211, endPoint x: 428, endPoint y: 219, distance: 7.9
click at [427, 214] on label "False" at bounding box center [440, 215] width 54 height 18
click at [423, 214] on input "False" at bounding box center [420, 215] width 6 height 5
radio input "true"
click at [425, 270] on label "False" at bounding box center [440, 267] width 54 height 18
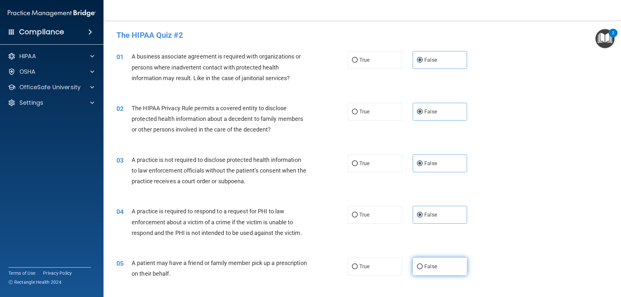
click at [423, 269] on input "False" at bounding box center [420, 267] width 6 height 5
radio input "true"
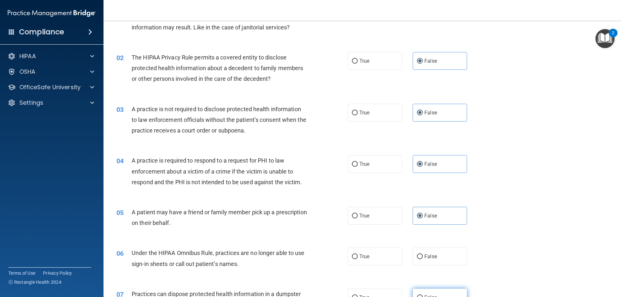
scroll to position [97, 0]
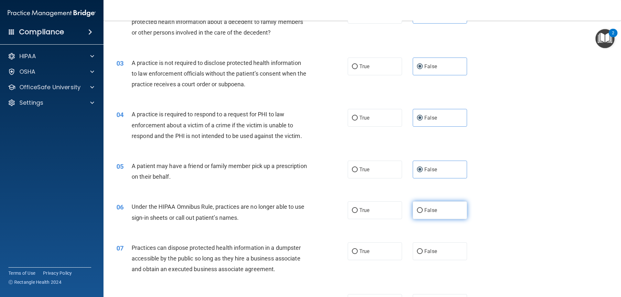
drag, startPoint x: 425, startPoint y: 208, endPoint x: 426, endPoint y: 234, distance: 25.9
click at [425, 208] on span "False" at bounding box center [430, 210] width 13 height 6
click at [423, 208] on input "False" at bounding box center [420, 210] width 6 height 5
radio input "true"
click at [427, 254] on span "False" at bounding box center [430, 251] width 13 height 6
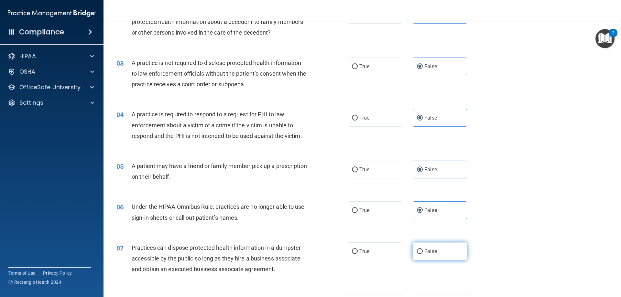
click at [423, 254] on input "False" at bounding box center [420, 251] width 6 height 5
radio input "true"
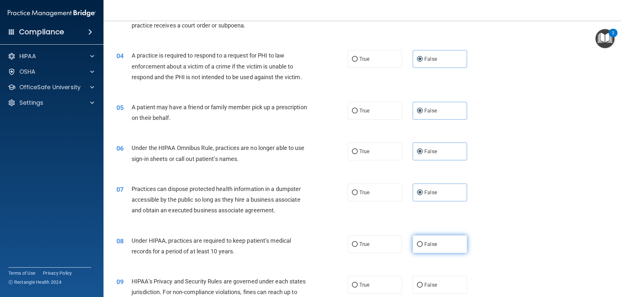
scroll to position [162, 0]
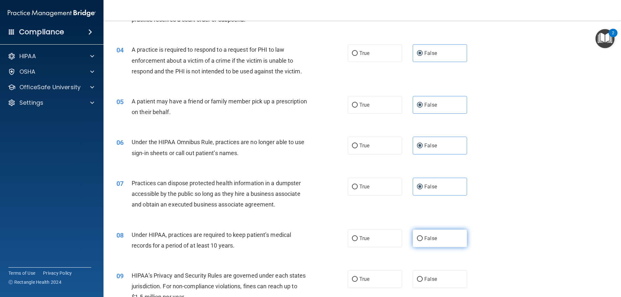
click at [424, 234] on label "False" at bounding box center [440, 239] width 54 height 18
click at [423, 236] on input "False" at bounding box center [420, 238] width 6 height 5
radio input "true"
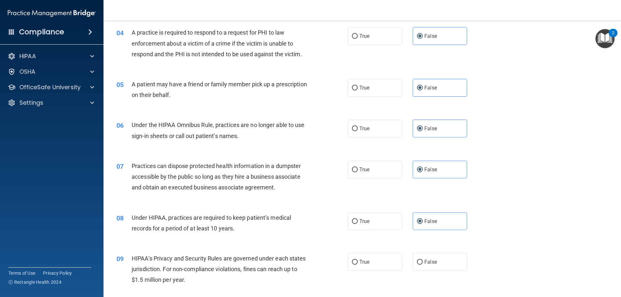
scroll to position [194, 0]
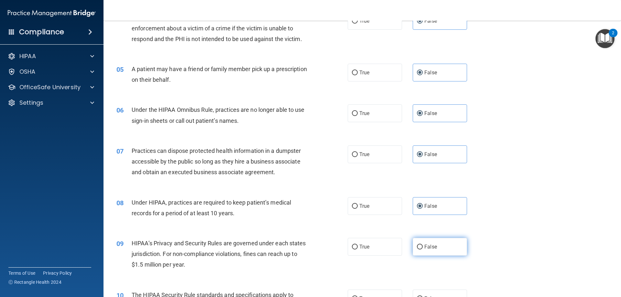
click at [427, 249] on span "False" at bounding box center [430, 247] width 13 height 6
click at [423, 249] on input "False" at bounding box center [420, 247] width 6 height 5
radio input "true"
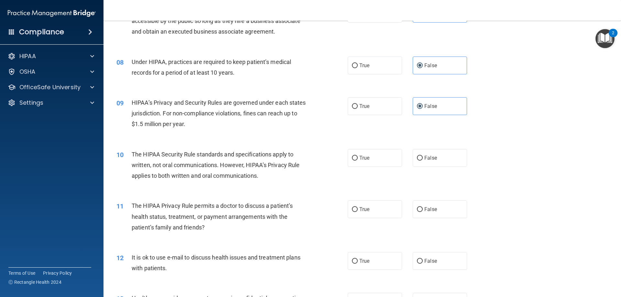
scroll to position [420, 0]
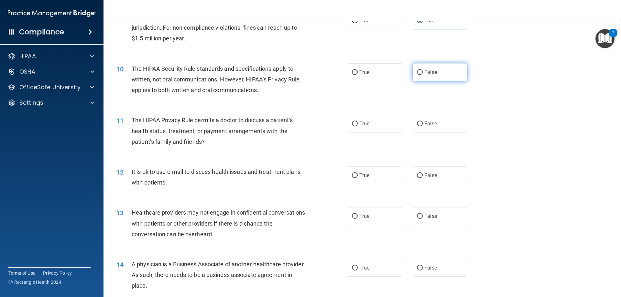
drag, startPoint x: 435, startPoint y: 69, endPoint x: 434, endPoint y: 74, distance: 5.3
click at [435, 71] on label "False" at bounding box center [440, 72] width 54 height 18
click at [423, 71] on input "False" at bounding box center [420, 72] width 6 height 5
radio input "true"
drag, startPoint x: 428, startPoint y: 122, endPoint x: 428, endPoint y: 129, distance: 6.5
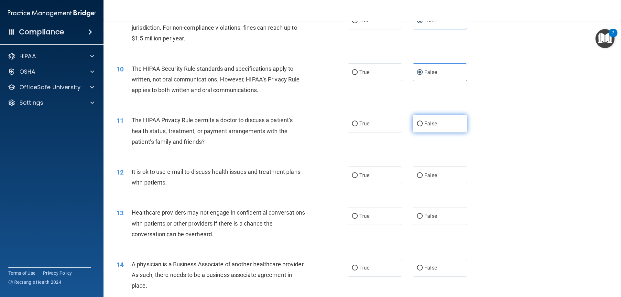
click at [428, 125] on span "False" at bounding box center [430, 124] width 13 height 6
click at [423, 125] on input "False" at bounding box center [420, 124] width 6 height 5
radio input "true"
click at [431, 178] on span "False" at bounding box center [430, 175] width 13 height 6
click at [423, 178] on input "False" at bounding box center [420, 175] width 6 height 5
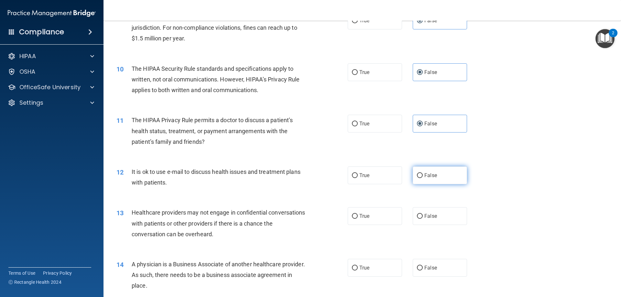
radio input "true"
drag, startPoint x: 436, startPoint y: 216, endPoint x: 436, endPoint y: 220, distance: 3.6
click at [436, 219] on label "False" at bounding box center [440, 216] width 54 height 18
click at [423, 219] on input "False" at bounding box center [420, 216] width 6 height 5
radio input "true"
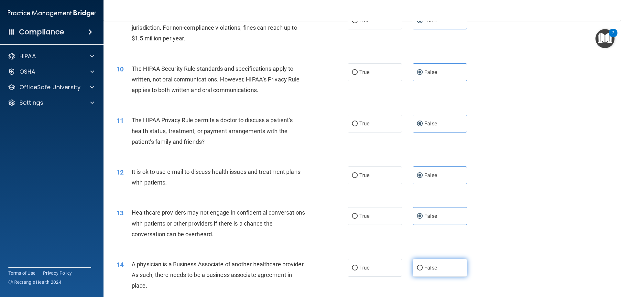
click at [424, 271] on label "False" at bounding box center [440, 268] width 54 height 18
click at [423, 271] on input "False" at bounding box center [420, 268] width 6 height 5
radio input "true"
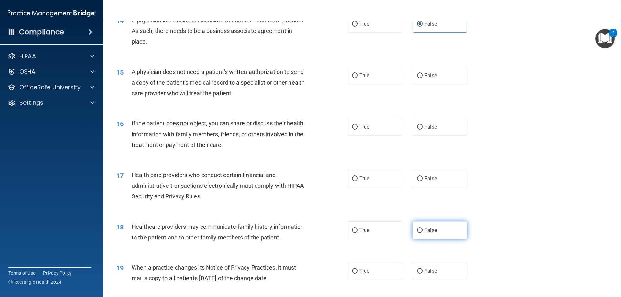
scroll to position [679, 0]
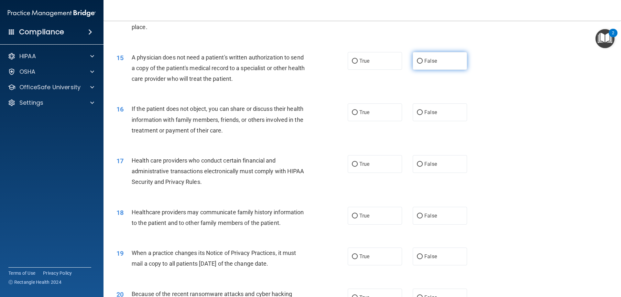
click at [429, 58] on span "False" at bounding box center [430, 61] width 13 height 6
click at [423, 59] on input "False" at bounding box center [420, 61] width 6 height 5
radio input "true"
click at [426, 118] on label "False" at bounding box center [440, 113] width 54 height 18
click at [416, 109] on label "False" at bounding box center [440, 113] width 54 height 18
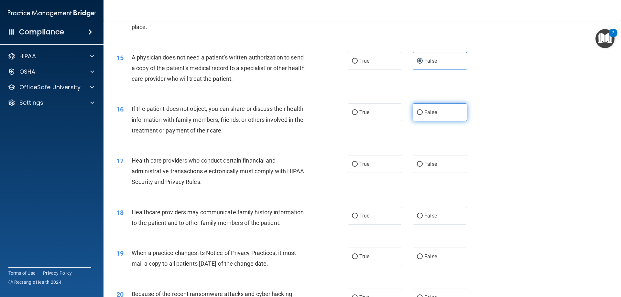
click at [417, 110] on input "False" at bounding box center [420, 112] width 6 height 5
radio input "true"
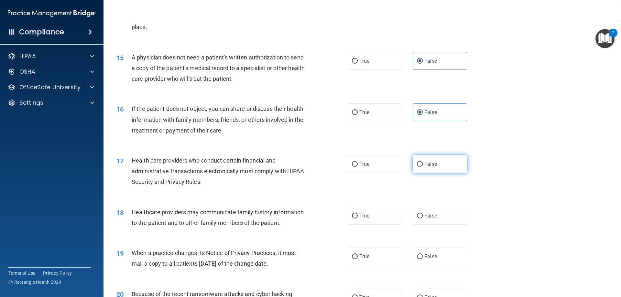
click at [420, 164] on input "False" at bounding box center [420, 164] width 6 height 5
radio input "true"
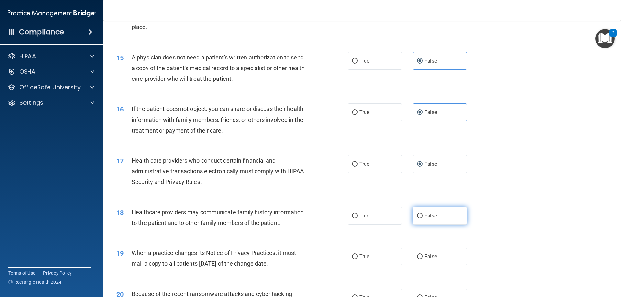
click at [424, 218] on span "False" at bounding box center [430, 216] width 13 height 6
click at [422, 218] on input "False" at bounding box center [420, 216] width 6 height 5
radio input "true"
click at [419, 258] on input "False" at bounding box center [420, 257] width 6 height 5
radio input "true"
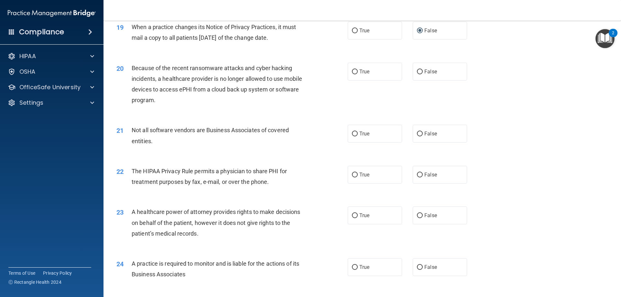
scroll to position [906, 0]
click at [417, 71] on input "False" at bounding box center [420, 71] width 6 height 5
radio input "true"
click at [420, 134] on label "False" at bounding box center [440, 134] width 54 height 18
click at [420, 134] on input "False" at bounding box center [420, 133] width 6 height 5
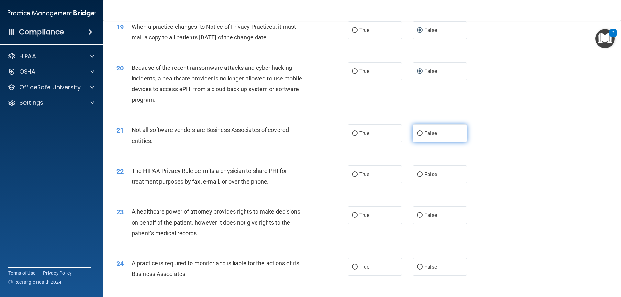
radio input "true"
click at [419, 176] on input "False" at bounding box center [420, 174] width 6 height 5
radio input "true"
click at [428, 212] on span "False" at bounding box center [430, 215] width 13 height 6
click at [423, 213] on input "False" at bounding box center [420, 215] width 6 height 5
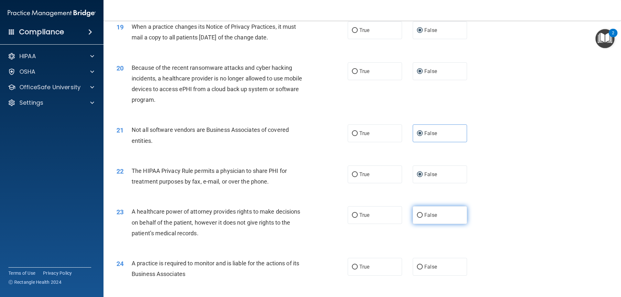
radio input "true"
click at [429, 267] on span "False" at bounding box center [430, 267] width 13 height 6
click at [423, 267] on input "False" at bounding box center [420, 267] width 6 height 5
radio input "true"
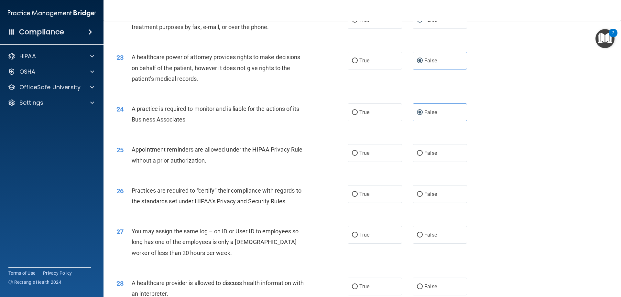
scroll to position [1067, 0]
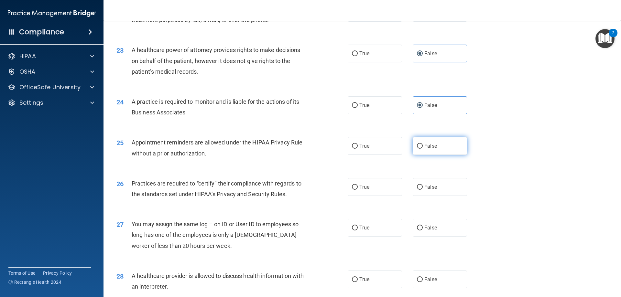
click at [420, 147] on label "False" at bounding box center [440, 146] width 54 height 18
click at [420, 147] on input "False" at bounding box center [420, 146] width 6 height 5
radio input "true"
click at [431, 187] on span "False" at bounding box center [430, 187] width 13 height 6
click at [423, 187] on input "False" at bounding box center [420, 187] width 6 height 5
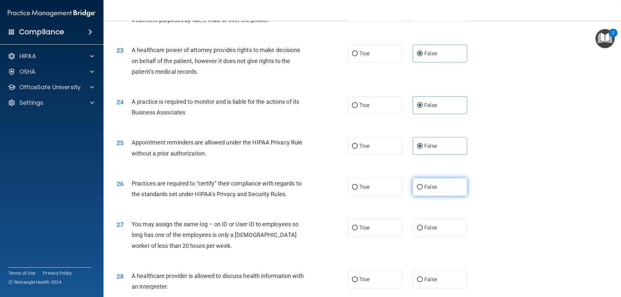
radio input "true"
click at [427, 230] on span "False" at bounding box center [430, 228] width 13 height 6
click at [423, 230] on input "False" at bounding box center [420, 228] width 6 height 5
radio input "true"
click at [424, 276] on label "False" at bounding box center [440, 280] width 54 height 18
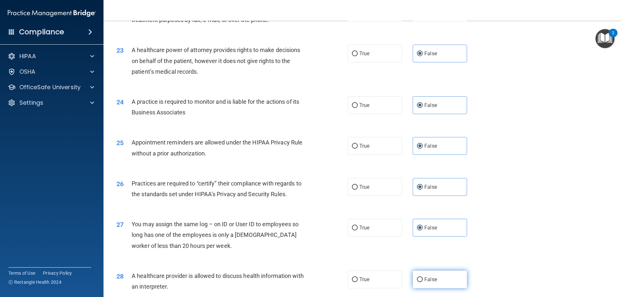
click at [423, 278] on input "False" at bounding box center [420, 280] width 6 height 5
radio input "true"
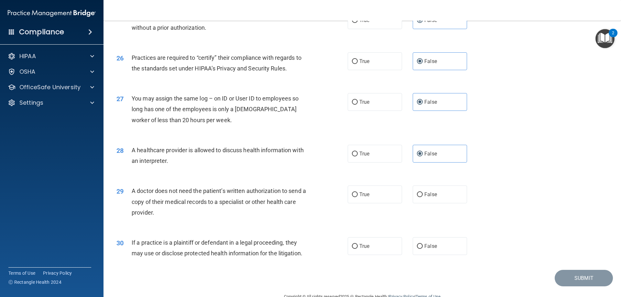
scroll to position [1197, 0]
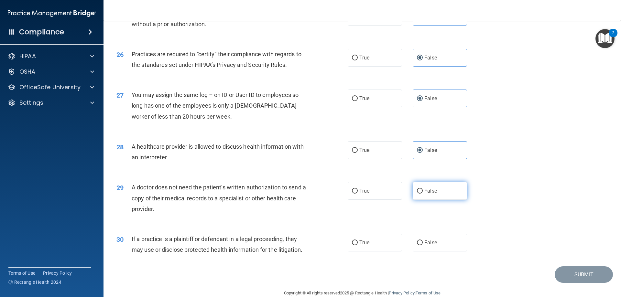
click at [428, 191] on span "False" at bounding box center [430, 191] width 13 height 6
click at [423, 191] on input "False" at bounding box center [420, 191] width 6 height 5
radio input "true"
click at [430, 241] on span "False" at bounding box center [430, 243] width 13 height 6
click at [423, 241] on input "False" at bounding box center [420, 243] width 6 height 5
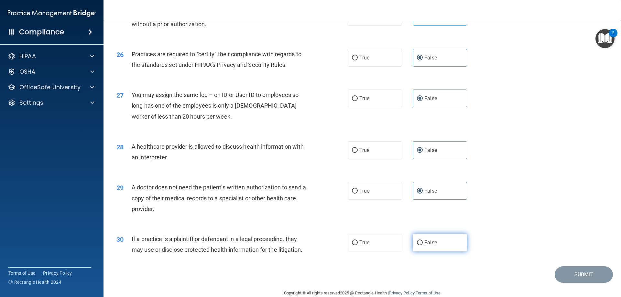
radio input "true"
click at [569, 274] on button "Submit" at bounding box center [584, 275] width 58 height 16
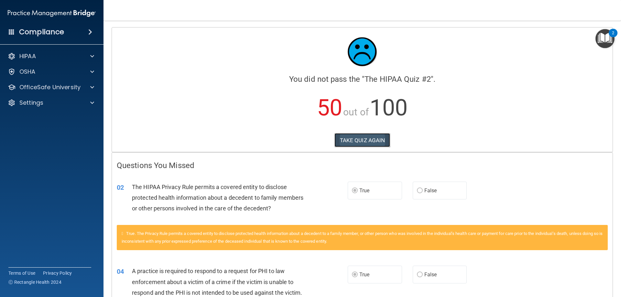
click at [344, 139] on button "TAKE QUIZ AGAIN" at bounding box center [362, 140] width 56 height 14
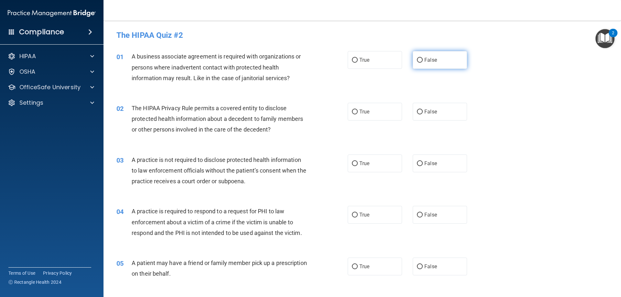
click at [431, 64] on label "False" at bounding box center [440, 60] width 54 height 18
click at [423, 63] on input "False" at bounding box center [420, 60] width 6 height 5
radio input "true"
click at [363, 111] on span "True" at bounding box center [364, 112] width 10 height 6
click at [358, 111] on input "True" at bounding box center [355, 112] width 6 height 5
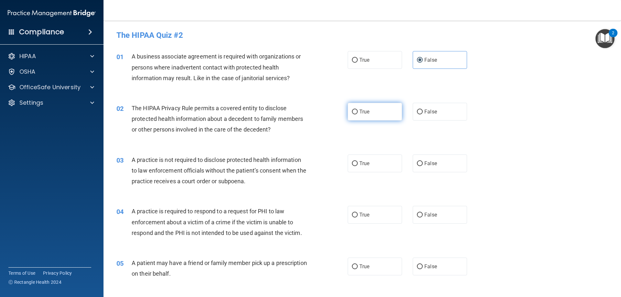
radio input "true"
click at [427, 158] on label "False" at bounding box center [440, 164] width 54 height 18
click at [423, 161] on input "False" at bounding box center [420, 163] width 6 height 5
radio input "true"
click at [369, 221] on label "True" at bounding box center [375, 215] width 54 height 18
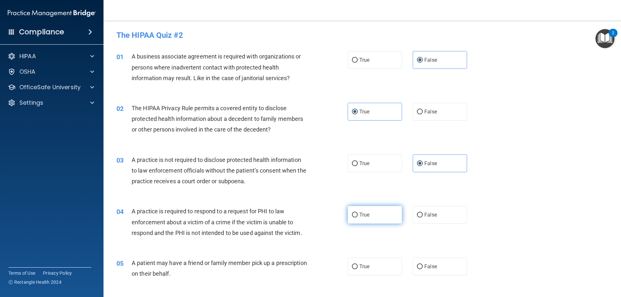
click at [358, 218] on input "True" at bounding box center [355, 215] width 6 height 5
radio input "true"
click at [362, 267] on span "True" at bounding box center [364, 267] width 10 height 6
click at [358, 267] on input "True" at bounding box center [355, 267] width 6 height 5
radio input "true"
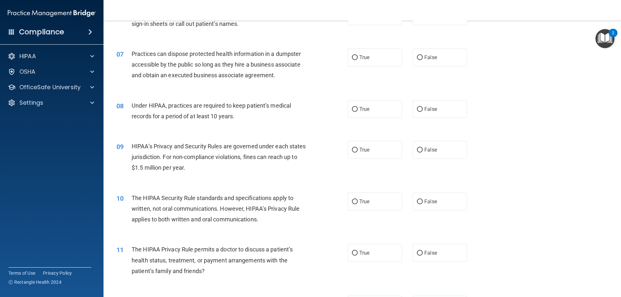
scroll to position [259, 0]
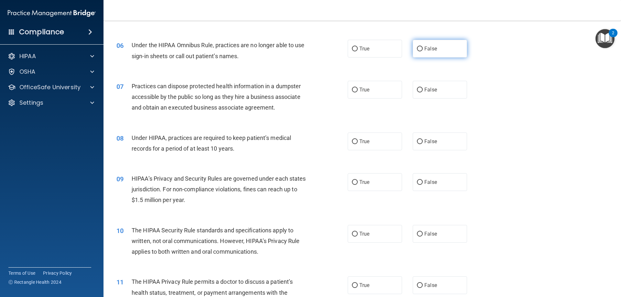
click at [440, 50] on label "False" at bounding box center [440, 49] width 54 height 18
click at [423, 50] on input "False" at bounding box center [420, 49] width 6 height 5
radio input "true"
click at [432, 92] on span "False" at bounding box center [430, 90] width 13 height 6
click at [423, 92] on input "False" at bounding box center [420, 90] width 6 height 5
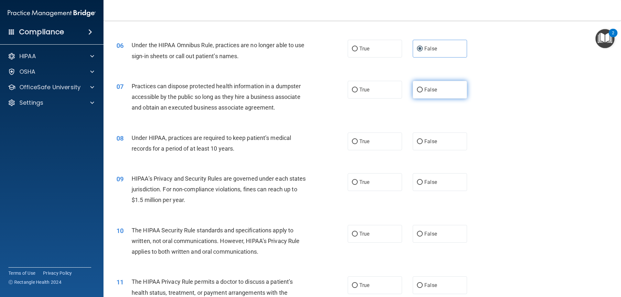
radio input "true"
click at [430, 142] on span "False" at bounding box center [430, 141] width 13 height 6
click at [423, 142] on input "False" at bounding box center [420, 141] width 6 height 5
radio input "true"
click at [435, 178] on label "False" at bounding box center [440, 182] width 54 height 18
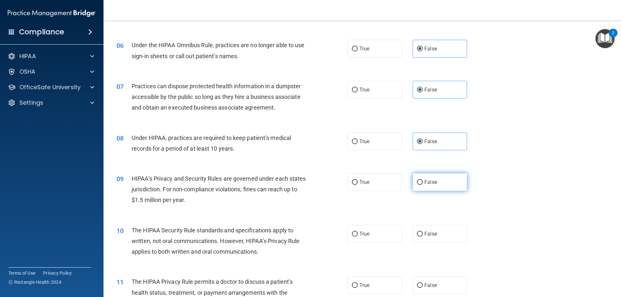
click at [423, 180] on input "False" at bounding box center [420, 182] width 6 height 5
radio input "true"
click at [385, 185] on label "True" at bounding box center [375, 182] width 54 height 18
click at [358, 185] on input "True" at bounding box center [355, 182] width 6 height 5
radio input "true"
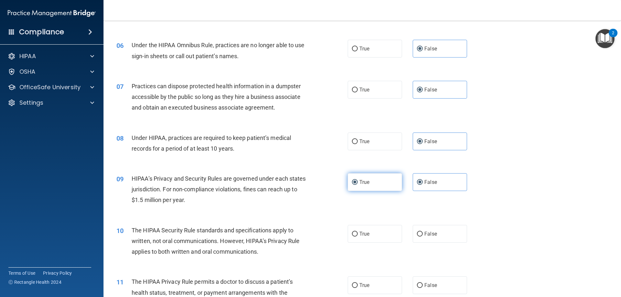
radio input "false"
click at [382, 231] on label "True" at bounding box center [375, 234] width 54 height 18
click at [358, 232] on input "True" at bounding box center [355, 234] width 6 height 5
radio input "true"
click at [435, 182] on label "False" at bounding box center [440, 182] width 54 height 18
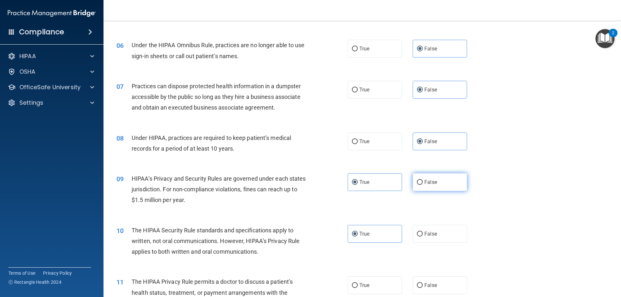
click at [423, 182] on input "False" at bounding box center [420, 182] width 6 height 5
radio input "true"
radio input "false"
click at [373, 234] on label "True" at bounding box center [375, 234] width 54 height 18
click at [358, 234] on input "True" at bounding box center [355, 234] width 6 height 5
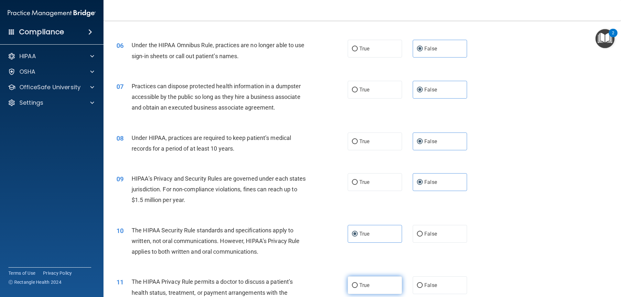
click at [377, 287] on label "True" at bounding box center [375, 286] width 54 height 18
click at [358, 287] on input "True" at bounding box center [355, 285] width 6 height 5
radio input "true"
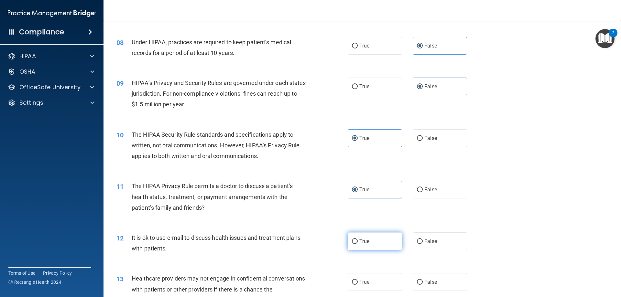
scroll to position [356, 0]
click at [374, 243] on label "True" at bounding box center [375, 240] width 54 height 18
click at [358, 243] on input "True" at bounding box center [355, 240] width 6 height 5
radio input "true"
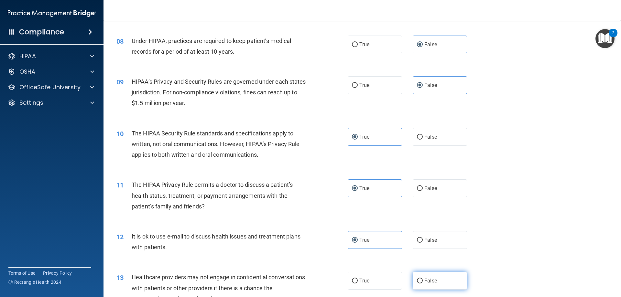
click at [432, 278] on label "False" at bounding box center [440, 281] width 54 height 18
click at [423, 279] on input "False" at bounding box center [420, 281] width 6 height 5
radio input "true"
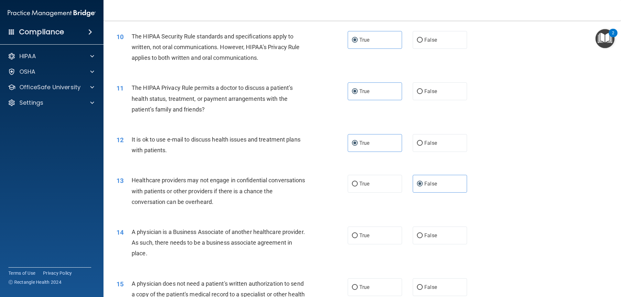
scroll to position [485, 0]
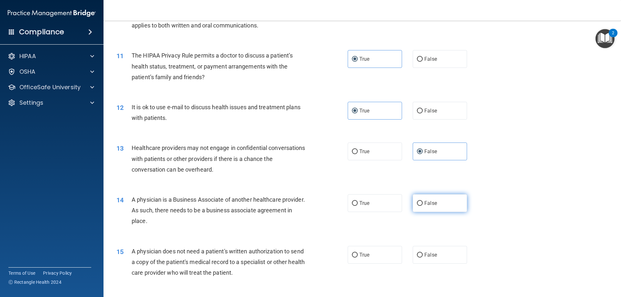
click at [421, 210] on label "False" at bounding box center [440, 203] width 54 height 18
click at [421, 206] on input "False" at bounding box center [420, 203] width 6 height 5
radio input "true"
click at [368, 260] on label "True" at bounding box center [375, 255] width 54 height 18
click at [358, 258] on input "True" at bounding box center [355, 255] width 6 height 5
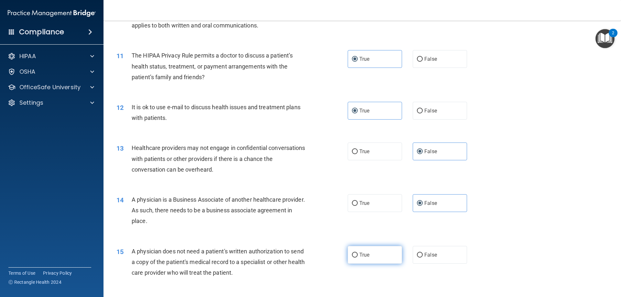
radio input "true"
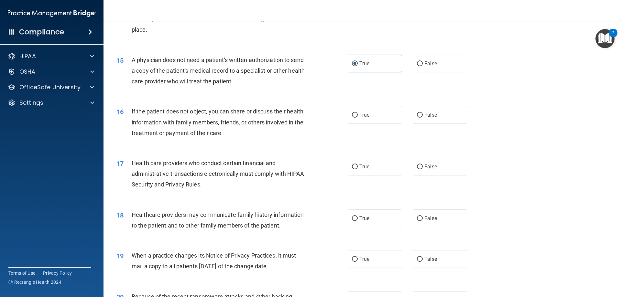
scroll to position [712, 0]
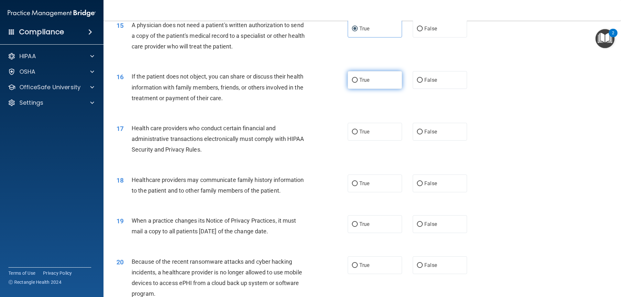
click at [361, 80] on span "True" at bounding box center [364, 80] width 10 height 6
click at [358, 80] on input "True" at bounding box center [355, 80] width 6 height 5
radio input "true"
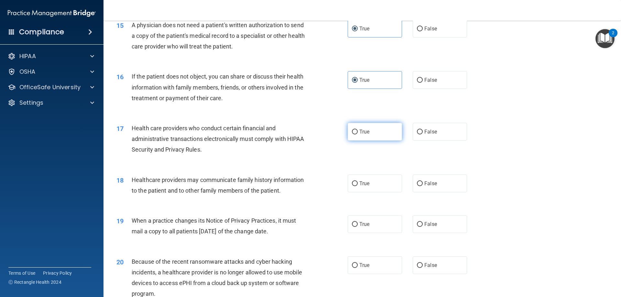
click at [359, 131] on span "True" at bounding box center [364, 132] width 10 height 6
click at [358, 131] on input "True" at bounding box center [355, 132] width 6 height 5
radio input "true"
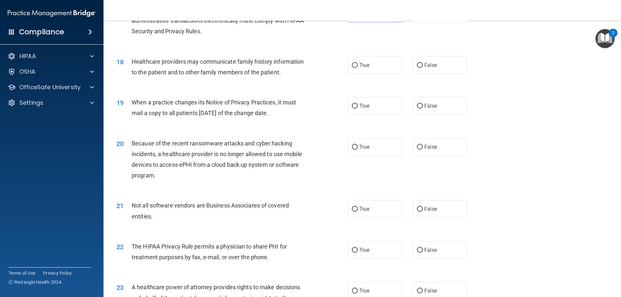
scroll to position [841, 0]
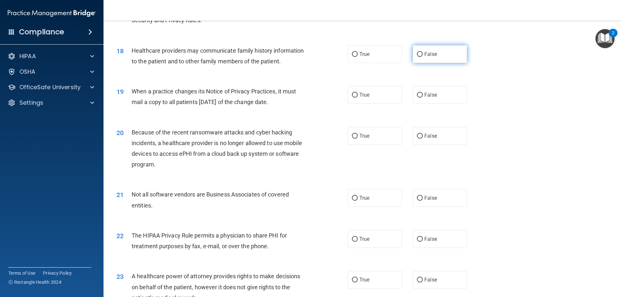
click at [434, 55] on label "False" at bounding box center [440, 54] width 54 height 18
click at [423, 55] on input "False" at bounding box center [420, 54] width 6 height 5
radio input "true"
click at [428, 99] on label "False" at bounding box center [440, 95] width 54 height 18
click at [423, 98] on input "False" at bounding box center [420, 95] width 6 height 5
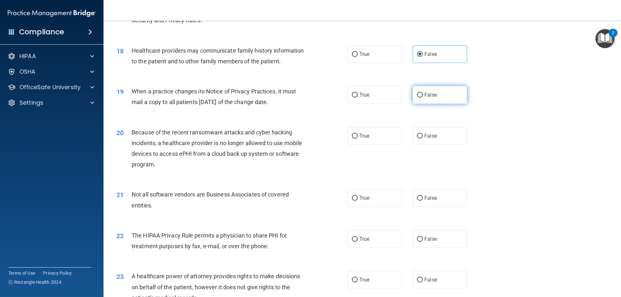
radio input "true"
click at [421, 138] on label "False" at bounding box center [440, 136] width 54 height 18
click at [421, 138] on input "False" at bounding box center [420, 136] width 6 height 5
radio input "true"
click at [366, 197] on span "True" at bounding box center [364, 198] width 10 height 6
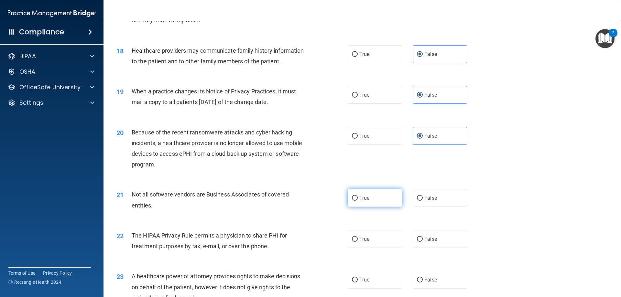
click at [358, 197] on input "True" at bounding box center [355, 198] width 6 height 5
radio input "true"
click at [359, 239] on span "True" at bounding box center [364, 239] width 10 height 6
click at [357, 239] on input "True" at bounding box center [355, 239] width 6 height 5
radio input "true"
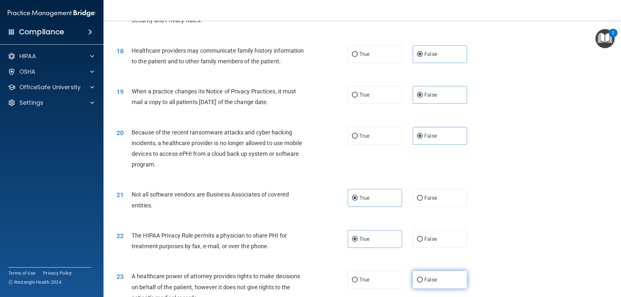
click at [435, 279] on label "False" at bounding box center [440, 280] width 54 height 18
click at [423, 279] on input "False" at bounding box center [420, 280] width 6 height 5
radio input "true"
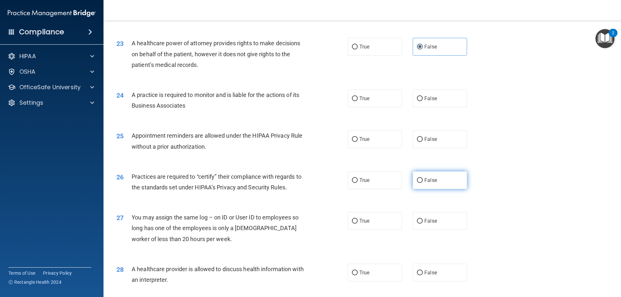
scroll to position [1100, 0]
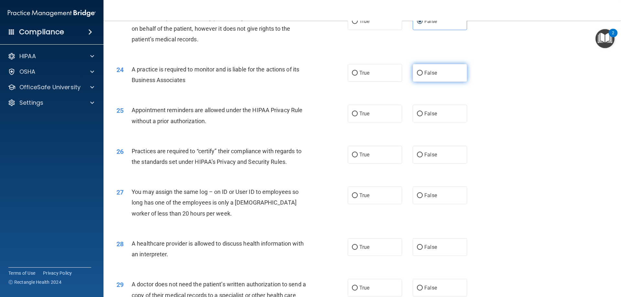
click at [431, 79] on label "False" at bounding box center [440, 73] width 54 height 18
click at [423, 76] on input "False" at bounding box center [420, 73] width 6 height 5
radio input "true"
click at [370, 118] on label "True" at bounding box center [375, 114] width 54 height 18
click at [358, 116] on input "True" at bounding box center [355, 114] width 6 height 5
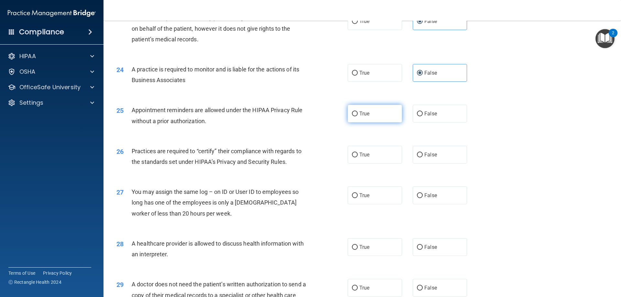
radio input "true"
click at [432, 156] on span "False" at bounding box center [430, 155] width 13 height 6
click at [423, 156] on input "False" at bounding box center [420, 155] width 6 height 5
radio input "true"
click at [424, 194] on span "False" at bounding box center [430, 195] width 13 height 6
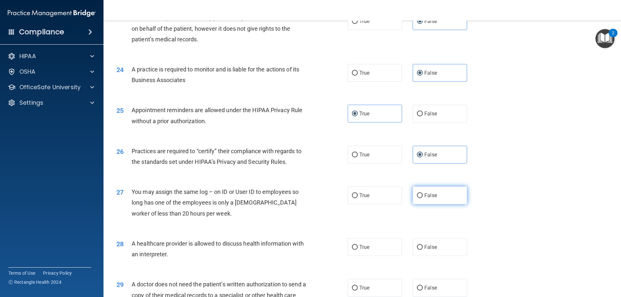
click at [421, 194] on input "False" at bounding box center [420, 195] width 6 height 5
radio input "true"
click at [377, 252] on label "True" at bounding box center [375, 247] width 54 height 18
click at [358, 250] on input "True" at bounding box center [355, 247] width 6 height 5
radio input "true"
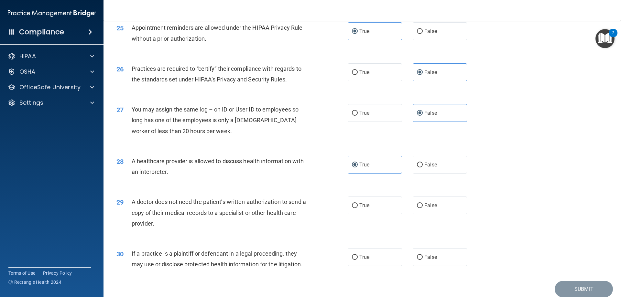
scroll to position [1197, 0]
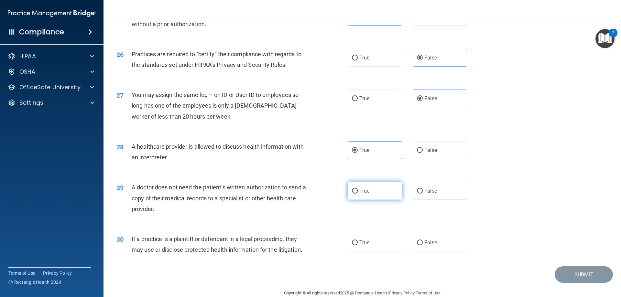
click at [375, 184] on label "True" at bounding box center [375, 191] width 54 height 18
click at [358, 189] on input "True" at bounding box center [355, 191] width 6 height 5
radio input "true"
click at [368, 242] on label "True" at bounding box center [375, 243] width 54 height 18
click at [358, 242] on input "True" at bounding box center [355, 243] width 6 height 5
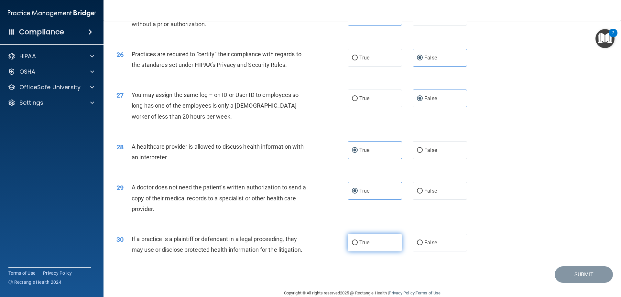
radio input "true"
click at [571, 278] on button "Submit" at bounding box center [584, 275] width 58 height 16
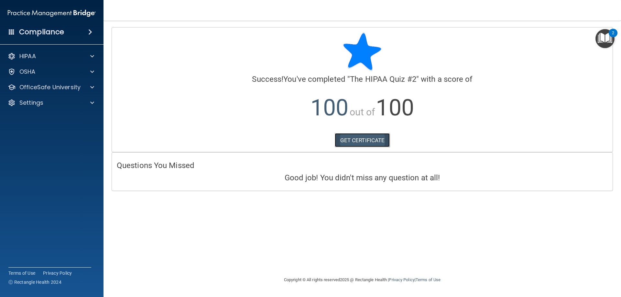
click at [383, 144] on link "GET CERTIFICATE" at bounding box center [362, 140] width 55 height 14
click at [58, 87] on p "OfficeSafe University" at bounding box center [49, 87] width 61 height 8
click at [72, 108] on link "HIPAA Training" at bounding box center [45, 102] width 102 height 13
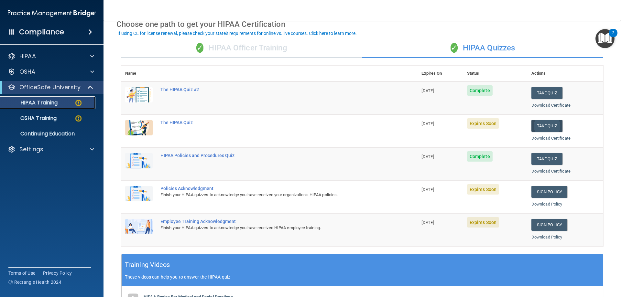
scroll to position [65, 0]
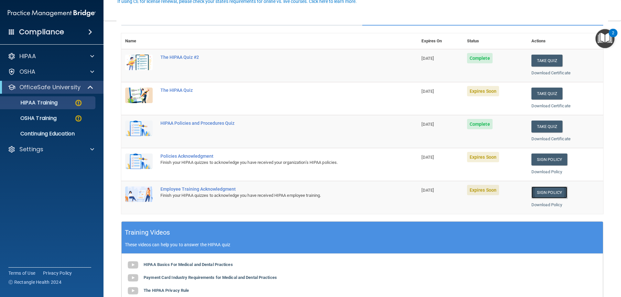
click at [537, 190] on link "Sign Policy" at bounding box center [549, 193] width 36 height 12
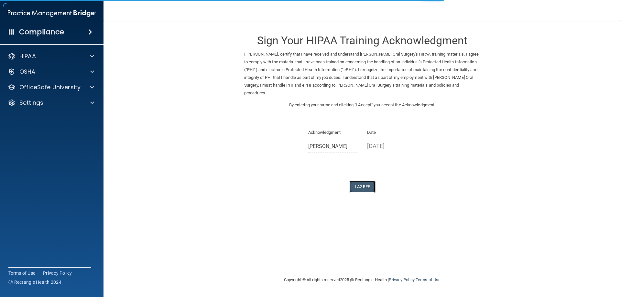
click at [367, 181] on button "I Agree" at bounding box center [362, 187] width 26 height 12
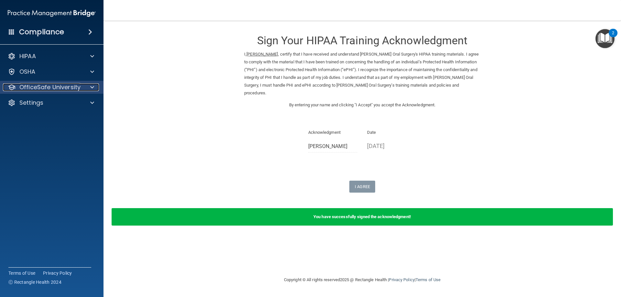
click at [65, 89] on p "OfficeSafe University" at bounding box center [49, 87] width 61 height 8
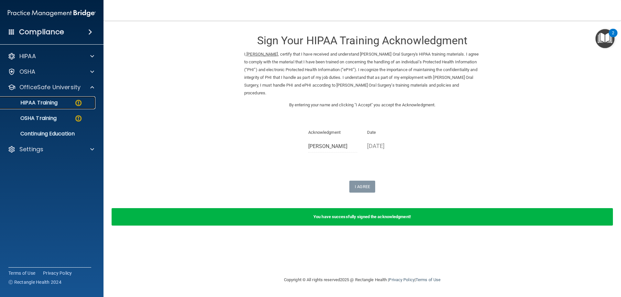
click at [76, 105] on img at bounding box center [78, 103] width 8 height 8
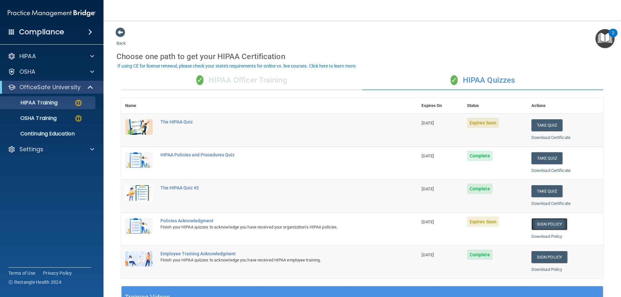
click at [546, 224] on link "Sign Policy" at bounding box center [549, 224] width 36 height 12
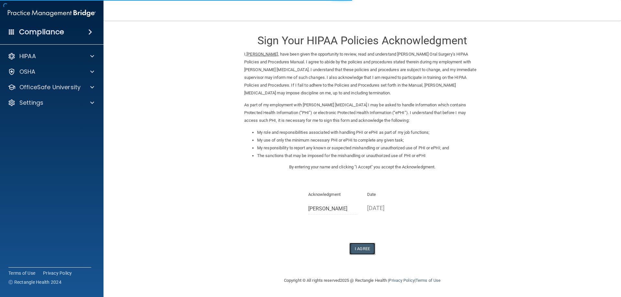
click at [355, 246] on button "I Agree" at bounding box center [362, 249] width 26 height 12
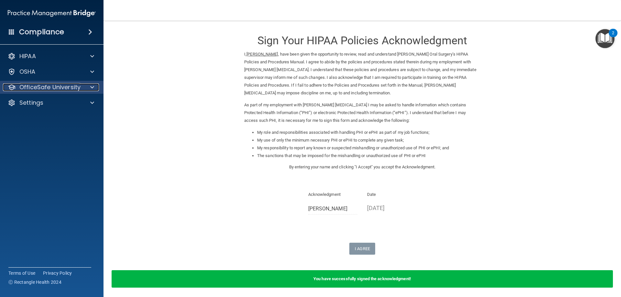
click at [29, 87] on p "OfficeSafe University" at bounding box center [49, 87] width 61 height 8
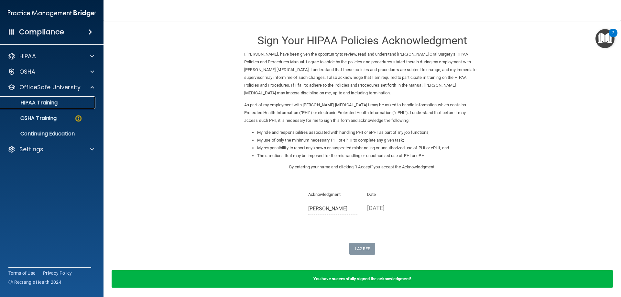
click at [51, 105] on p "HIPAA Training" at bounding box center [30, 103] width 53 height 6
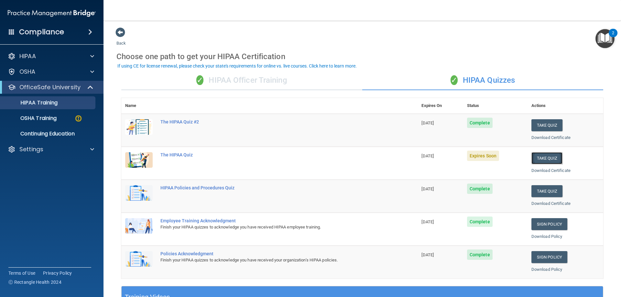
click at [537, 158] on button "Take Quiz" at bounding box center [546, 158] width 31 height 12
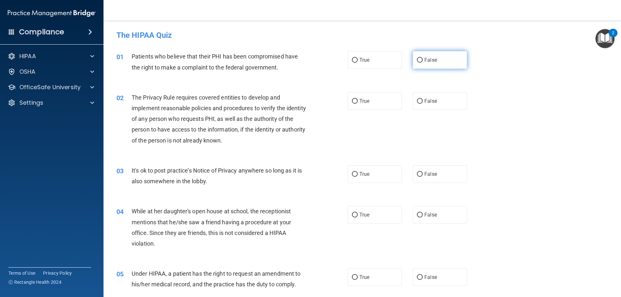
click at [425, 66] on label "False" at bounding box center [440, 60] width 54 height 18
click at [423, 63] on input "False" at bounding box center [420, 60] width 6 height 5
radio input "true"
click at [434, 99] on label "False" at bounding box center [440, 101] width 54 height 18
click at [423, 99] on input "False" at bounding box center [420, 101] width 6 height 5
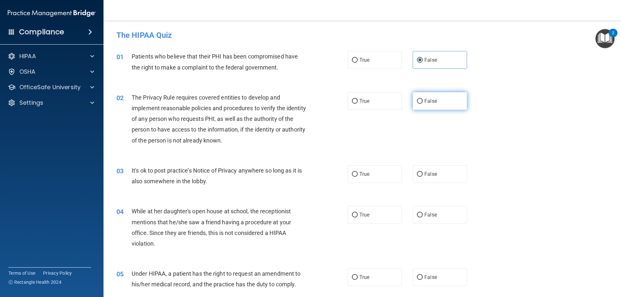
radio input "true"
click at [445, 178] on label "False" at bounding box center [440, 174] width 54 height 18
click at [423, 177] on input "False" at bounding box center [420, 174] width 6 height 5
radio input "true"
click at [433, 215] on span "False" at bounding box center [430, 215] width 13 height 6
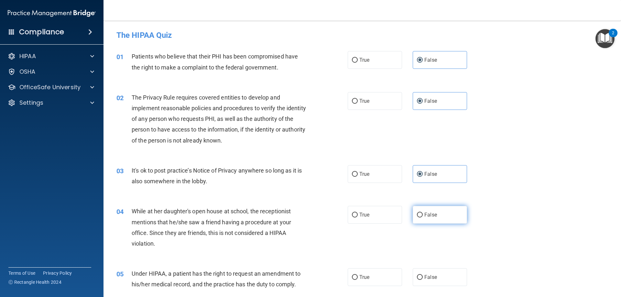
click at [423, 215] on input "False" at bounding box center [420, 215] width 6 height 5
radio input "true"
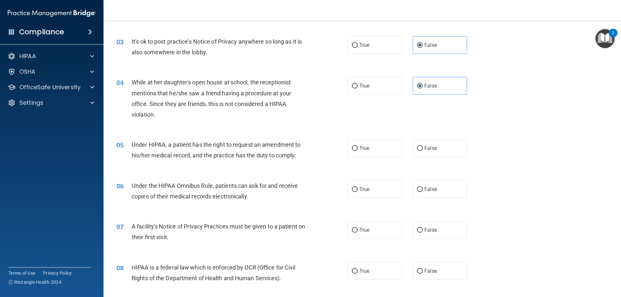
scroll to position [129, 0]
click at [430, 153] on label "False" at bounding box center [440, 148] width 54 height 18
click at [423, 151] on input "False" at bounding box center [420, 148] width 6 height 5
radio input "true"
drag, startPoint x: 433, startPoint y: 191, endPoint x: 434, endPoint y: 208, distance: 16.6
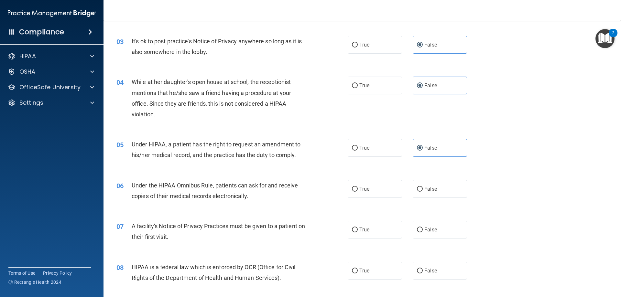
click at [433, 193] on label "False" at bounding box center [440, 189] width 54 height 18
click at [423, 192] on input "False" at bounding box center [420, 189] width 6 height 5
radio input "true"
click at [432, 229] on span "False" at bounding box center [430, 230] width 13 height 6
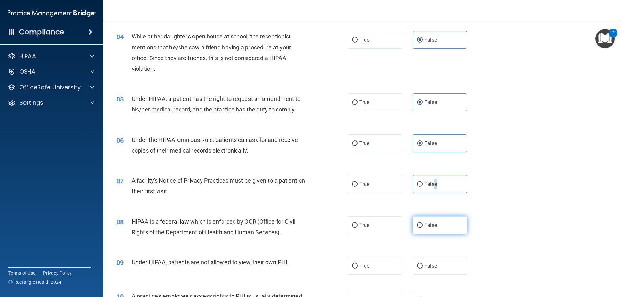
scroll to position [194, 0]
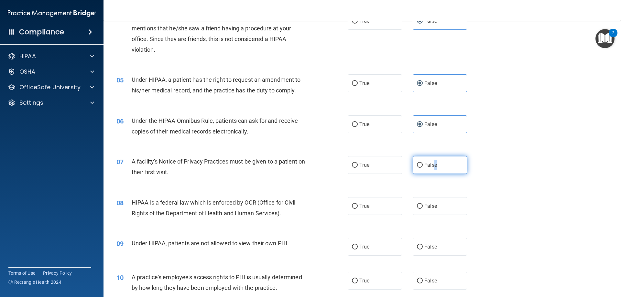
click at [419, 163] on input "False" at bounding box center [420, 165] width 6 height 5
radio input "true"
drag, startPoint x: 422, startPoint y: 202, endPoint x: 430, endPoint y: 205, distance: 8.6
click at [422, 203] on label "False" at bounding box center [440, 206] width 54 height 18
click at [422, 204] on input "False" at bounding box center [420, 206] width 6 height 5
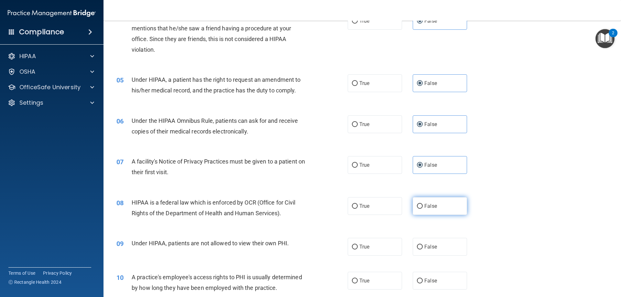
radio input "true"
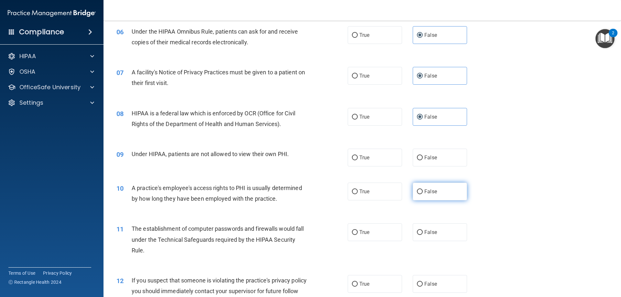
scroll to position [291, 0]
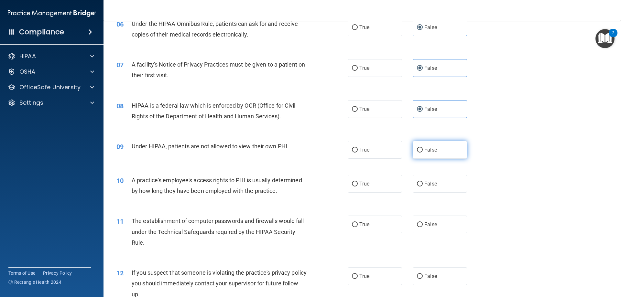
click at [418, 149] on input "False" at bounding box center [420, 150] width 6 height 5
radio input "true"
click at [424, 182] on span "False" at bounding box center [430, 184] width 13 height 6
click at [423, 182] on input "False" at bounding box center [420, 184] width 6 height 5
radio input "true"
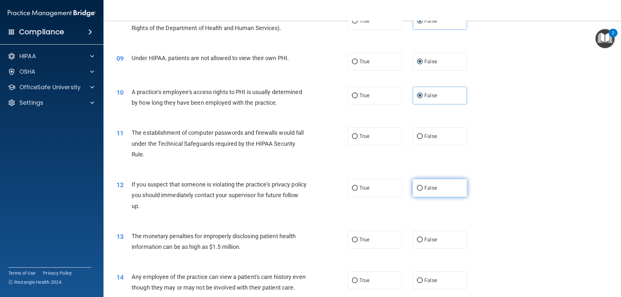
scroll to position [388, 0]
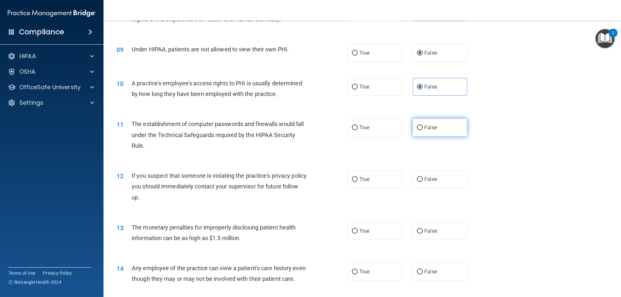
click at [419, 128] on input "False" at bounding box center [420, 127] width 6 height 5
radio input "true"
click at [414, 182] on label "False" at bounding box center [440, 179] width 54 height 18
click at [417, 182] on input "False" at bounding box center [420, 179] width 6 height 5
radio input "true"
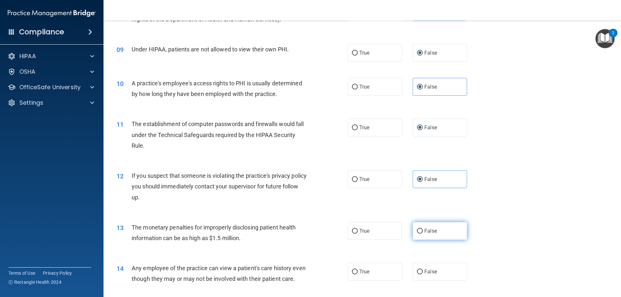
click at [417, 230] on input "False" at bounding box center [420, 231] width 6 height 5
radio input "true"
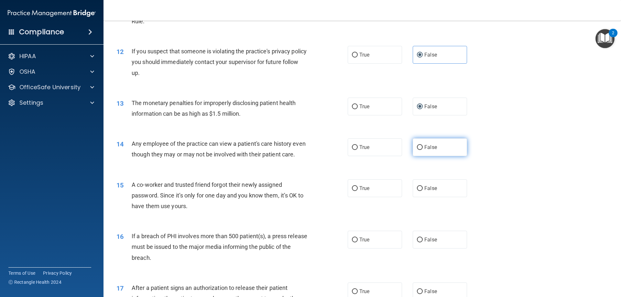
scroll to position [518, 0]
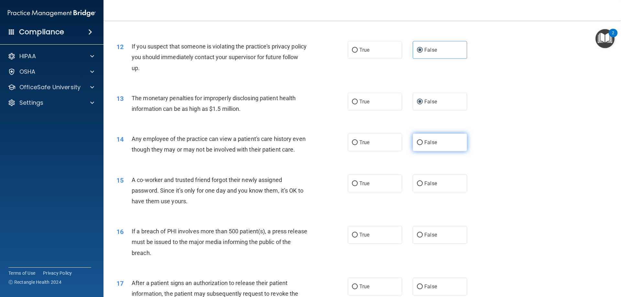
click at [423, 146] on label "False" at bounding box center [440, 143] width 54 height 18
click at [423, 145] on input "False" at bounding box center [420, 142] width 6 height 5
radio input "true"
click at [416, 192] on label "False" at bounding box center [440, 184] width 54 height 18
click at [417, 186] on input "False" at bounding box center [420, 183] width 6 height 5
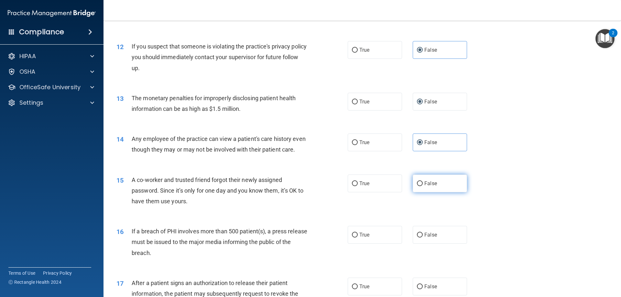
radio input "true"
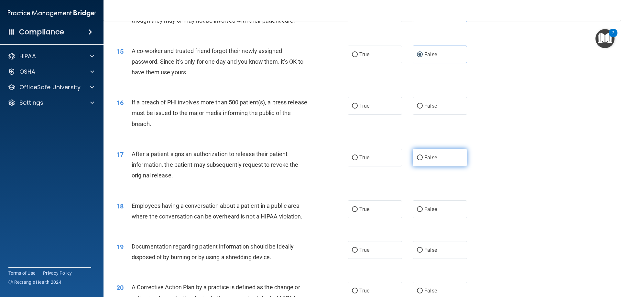
scroll to position [647, 0]
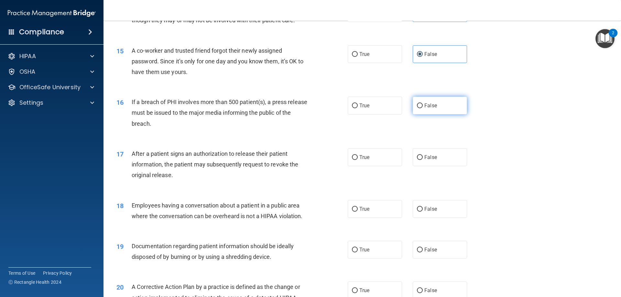
click at [424, 109] on span "False" at bounding box center [430, 106] width 13 height 6
click at [423, 108] on input "False" at bounding box center [420, 106] width 6 height 5
radio input "true"
click at [420, 166] on label "False" at bounding box center [440, 157] width 54 height 18
click at [420, 160] on input "False" at bounding box center [420, 157] width 6 height 5
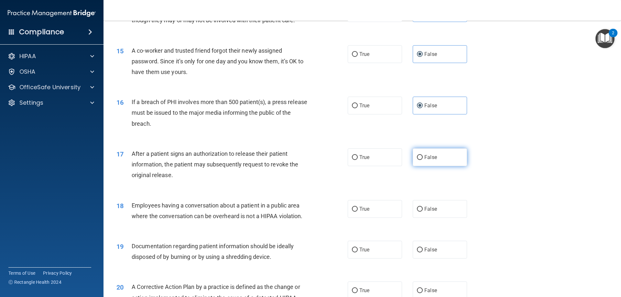
radio input "true"
drag, startPoint x: 417, startPoint y: 222, endPoint x: 417, endPoint y: 218, distance: 3.9
click at [417, 212] on input "False" at bounding box center [420, 209] width 6 height 5
radio input "true"
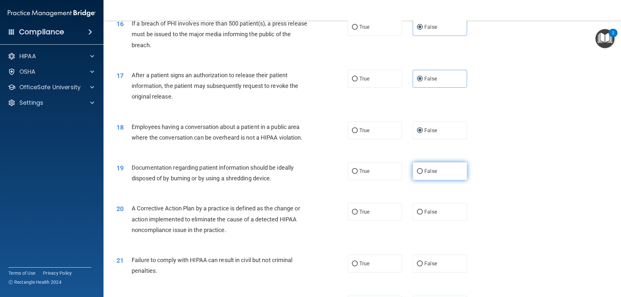
scroll to position [744, 0]
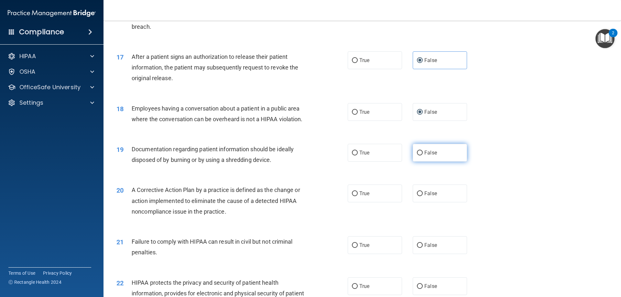
click at [427, 156] on span "False" at bounding box center [430, 153] width 13 height 6
click at [423, 156] on input "False" at bounding box center [420, 153] width 6 height 5
radio input "true"
click at [426, 197] on span "False" at bounding box center [430, 194] width 13 height 6
click at [423, 196] on input "False" at bounding box center [420, 193] width 6 height 5
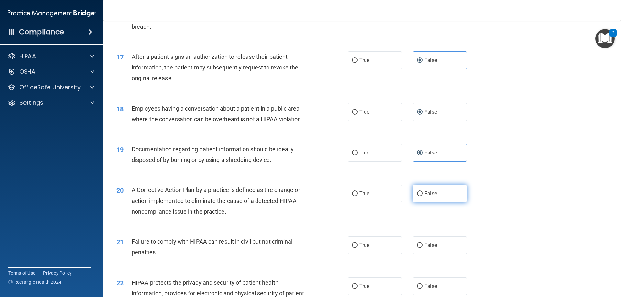
radio input "true"
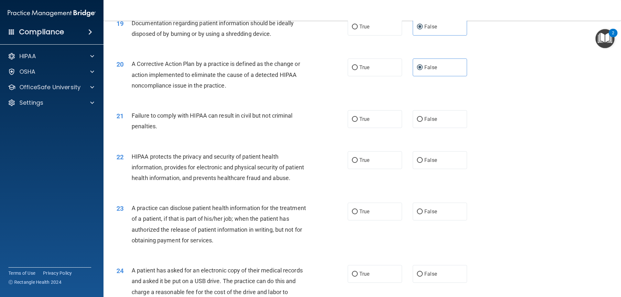
scroll to position [873, 0]
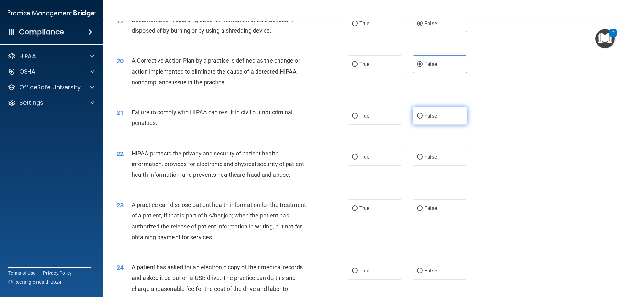
click at [429, 119] on span "False" at bounding box center [430, 116] width 13 height 6
click at [423, 119] on input "False" at bounding box center [420, 116] width 6 height 5
radio input "true"
click at [427, 160] on span "False" at bounding box center [430, 157] width 13 height 6
click at [423, 160] on input "False" at bounding box center [420, 157] width 6 height 5
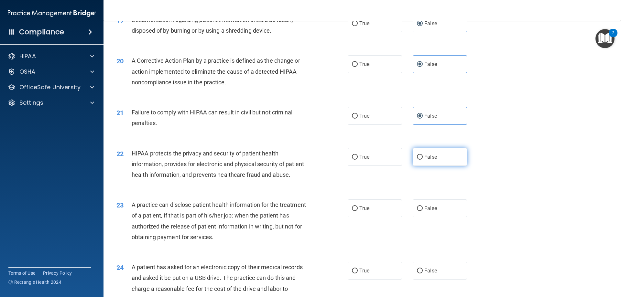
radio input "true"
click at [425, 217] on label "False" at bounding box center [440, 209] width 54 height 18
click at [423, 211] on input "False" at bounding box center [420, 208] width 6 height 5
radio input "true"
click at [429, 274] on span "False" at bounding box center [430, 271] width 13 height 6
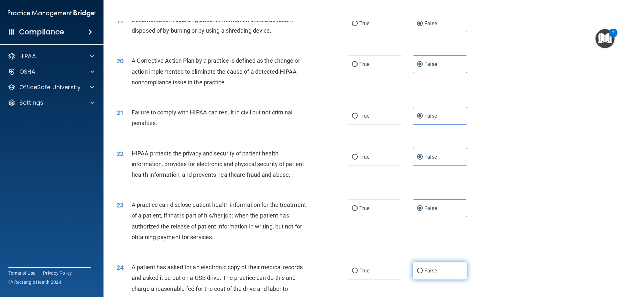
click at [423, 274] on input "False" at bounding box center [420, 271] width 6 height 5
radio input "true"
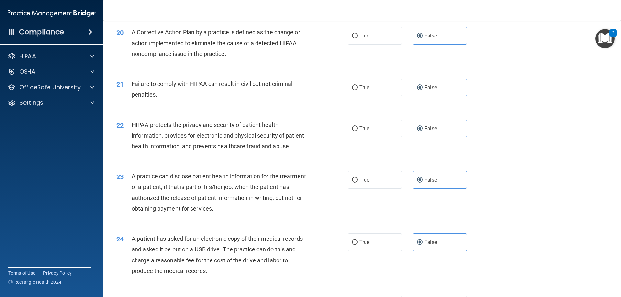
scroll to position [970, 0]
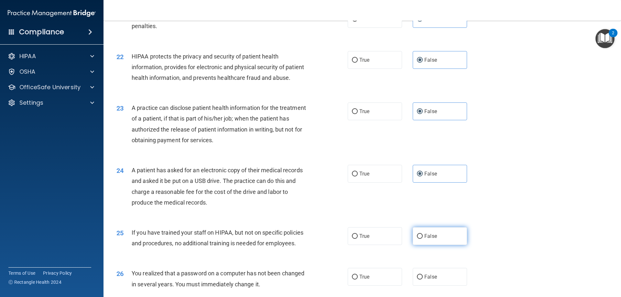
click at [430, 239] on span "False" at bounding box center [430, 236] width 13 height 6
click at [423, 239] on input "False" at bounding box center [420, 236] width 6 height 5
radio input "true"
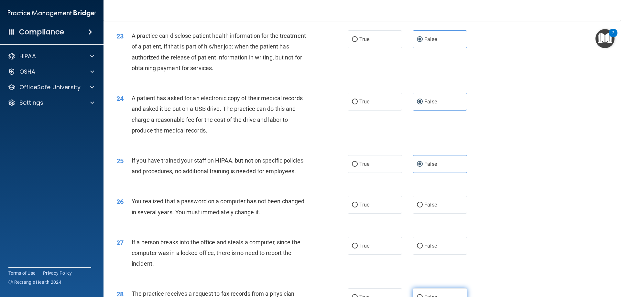
scroll to position [1100, 0]
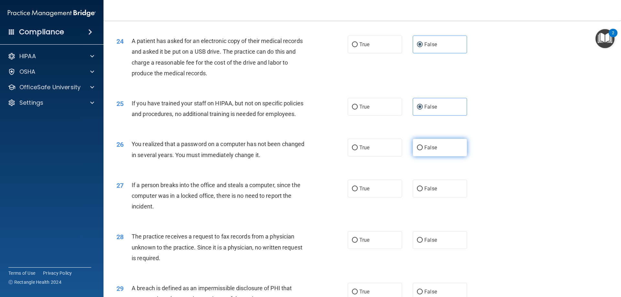
click at [426, 151] on span "False" at bounding box center [430, 148] width 13 height 6
click at [423, 150] on input "False" at bounding box center [420, 148] width 6 height 5
radio input "true"
click at [427, 192] on span "False" at bounding box center [430, 189] width 13 height 6
click at [423, 191] on input "False" at bounding box center [420, 189] width 6 height 5
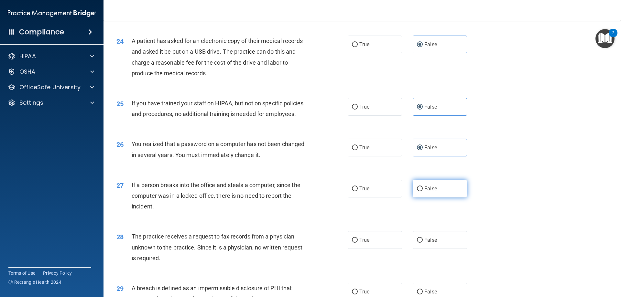
radio input "true"
click at [430, 243] on span "False" at bounding box center [430, 240] width 13 height 6
click at [423, 243] on input "False" at bounding box center [420, 240] width 6 height 5
radio input "true"
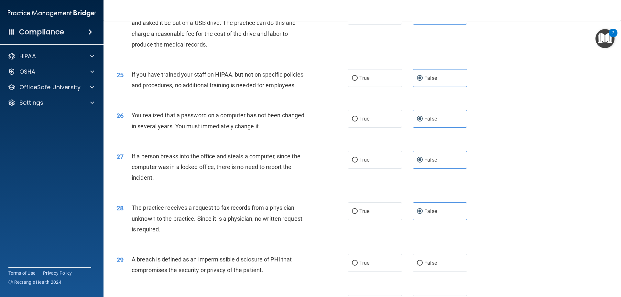
scroll to position [1229, 0]
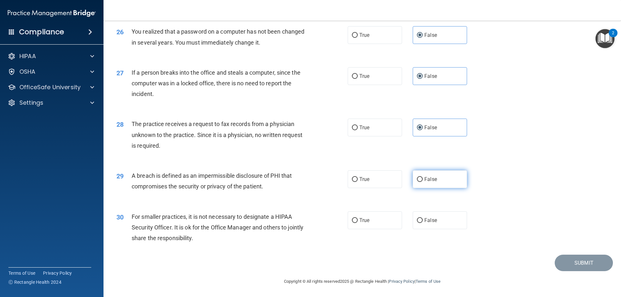
click at [425, 182] on span "False" at bounding box center [430, 179] width 13 height 6
click at [423, 182] on input "False" at bounding box center [420, 179] width 6 height 5
radio input "true"
click at [424, 229] on label "False" at bounding box center [440, 221] width 54 height 18
click at [423, 223] on input "False" at bounding box center [420, 220] width 6 height 5
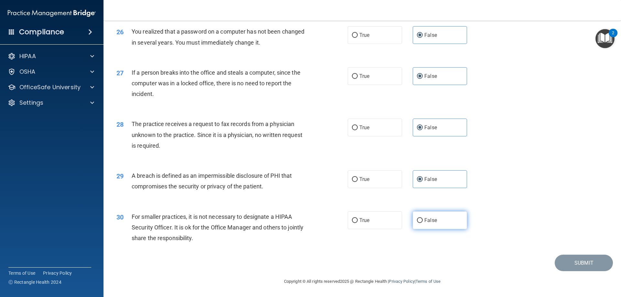
radio input "true"
click at [562, 271] on button "Submit" at bounding box center [584, 263] width 58 height 16
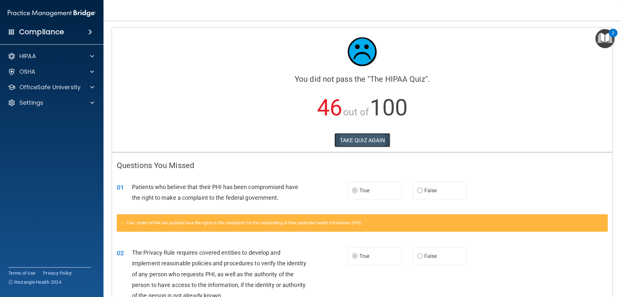
click at [375, 137] on button "TAKE QUIZ AGAIN" at bounding box center [362, 140] width 56 height 14
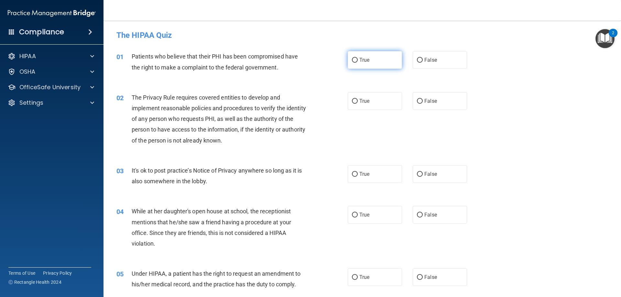
click at [372, 64] on label "True" at bounding box center [375, 60] width 54 height 18
click at [358, 63] on input "True" at bounding box center [355, 60] width 6 height 5
radio input "true"
click at [359, 97] on label "True" at bounding box center [375, 101] width 54 height 18
click at [358, 99] on input "True" at bounding box center [355, 101] width 6 height 5
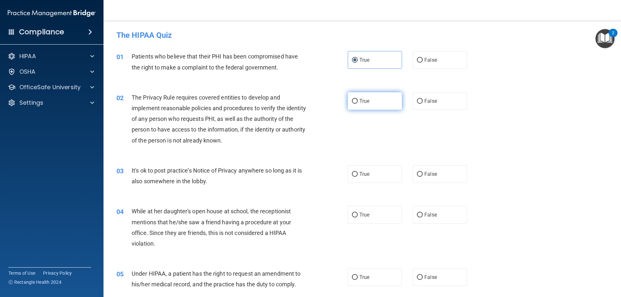
radio input "true"
click at [424, 172] on span "False" at bounding box center [430, 174] width 13 height 6
click at [423, 172] on input "False" at bounding box center [420, 174] width 6 height 5
radio input "true"
click at [427, 212] on span "False" at bounding box center [430, 215] width 13 height 6
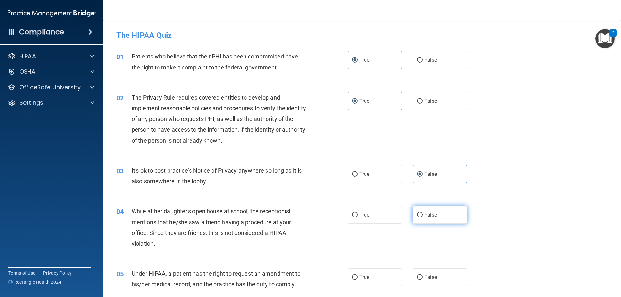
click at [423, 213] on input "False" at bounding box center [420, 215] width 6 height 5
radio input "true"
click at [425, 279] on span "False" at bounding box center [430, 277] width 13 height 6
click at [423, 279] on input "False" at bounding box center [420, 277] width 6 height 5
radio input "true"
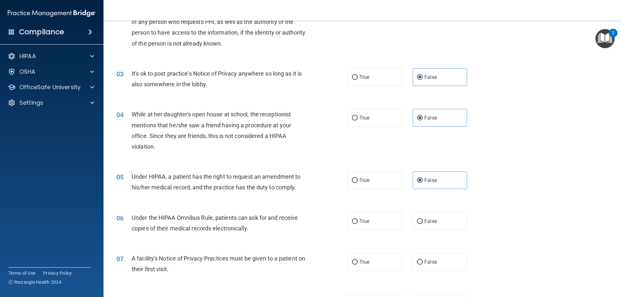
scroll to position [129, 0]
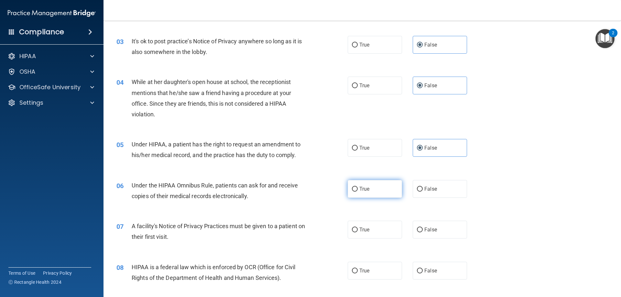
click at [386, 194] on label "True" at bounding box center [375, 189] width 54 height 18
click at [358, 192] on input "True" at bounding box center [355, 189] width 6 height 5
radio input "true"
click at [383, 231] on label "True" at bounding box center [375, 230] width 54 height 18
click at [358, 231] on input "True" at bounding box center [355, 230] width 6 height 5
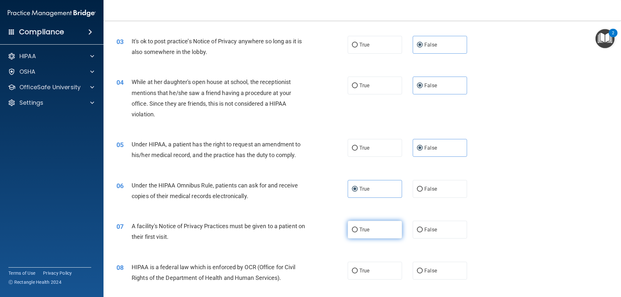
radio input "true"
click at [374, 269] on label "True" at bounding box center [375, 271] width 54 height 18
click at [358, 269] on input "True" at bounding box center [355, 271] width 6 height 5
radio input "true"
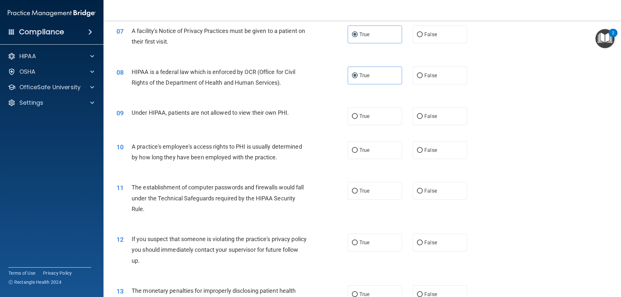
scroll to position [323, 0]
click at [420, 117] on label "False" at bounding box center [440, 118] width 54 height 18
click at [420, 117] on input "False" at bounding box center [420, 117] width 6 height 5
radio input "true"
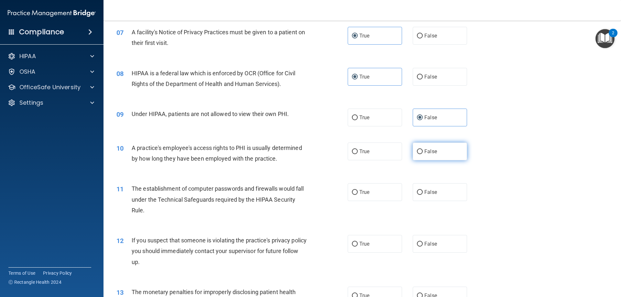
click at [428, 156] on label "False" at bounding box center [440, 152] width 54 height 18
click at [423, 154] on input "False" at bounding box center [420, 151] width 6 height 5
radio input "true"
click at [364, 194] on span "True" at bounding box center [364, 192] width 10 height 6
click at [358, 194] on input "True" at bounding box center [355, 192] width 6 height 5
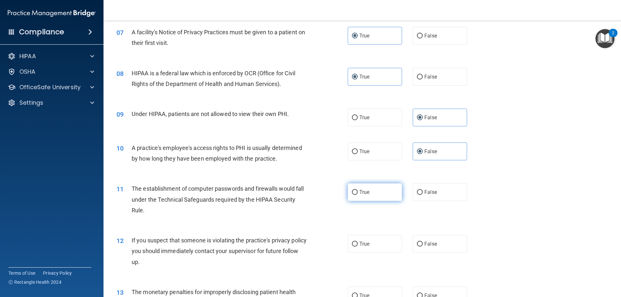
radio input "true"
click at [360, 242] on label "True" at bounding box center [375, 244] width 54 height 18
click at [358, 242] on input "True" at bounding box center [355, 244] width 6 height 5
radio input "true"
click at [356, 292] on label "True" at bounding box center [375, 296] width 54 height 18
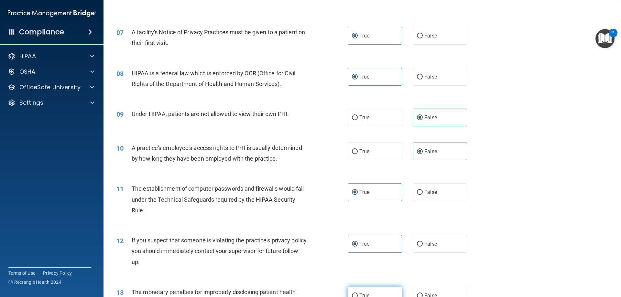
click at [356, 294] on input "True" at bounding box center [355, 296] width 6 height 5
radio input "true"
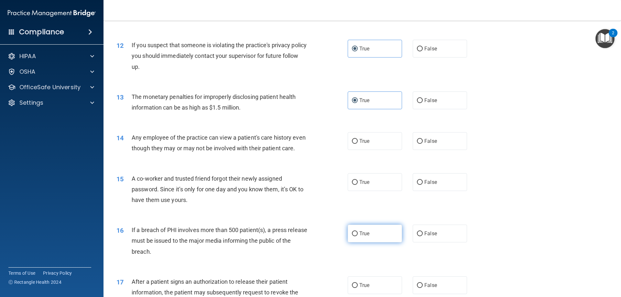
scroll to position [551, 0]
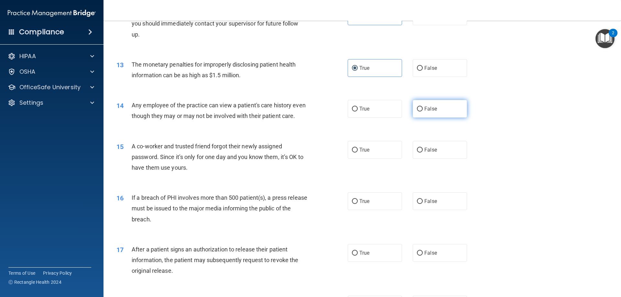
click at [423, 113] on label "False" at bounding box center [440, 109] width 54 height 18
click at [423, 112] on input "False" at bounding box center [420, 109] width 6 height 5
radio input "true"
click at [418, 153] on input "False" at bounding box center [420, 150] width 6 height 5
radio input "true"
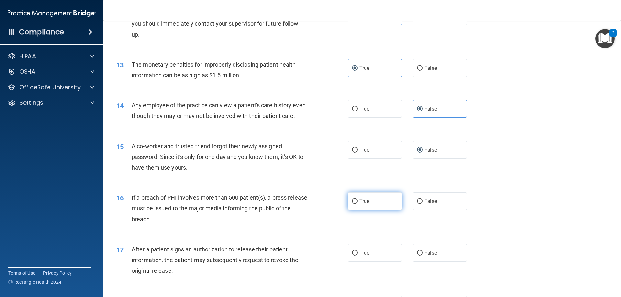
click at [361, 204] on span "True" at bounding box center [364, 201] width 10 height 6
click at [358, 204] on input "True" at bounding box center [355, 201] width 6 height 5
radio input "true"
click at [363, 256] on span "True" at bounding box center [364, 253] width 10 height 6
click at [358, 256] on input "True" at bounding box center [355, 253] width 6 height 5
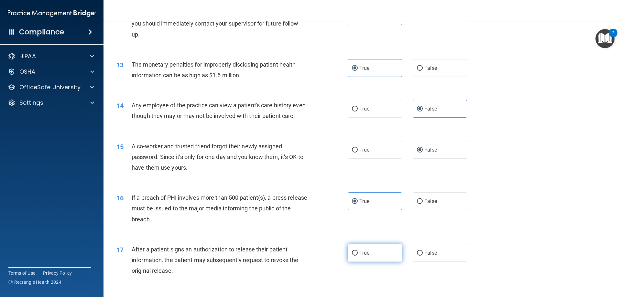
radio input "true"
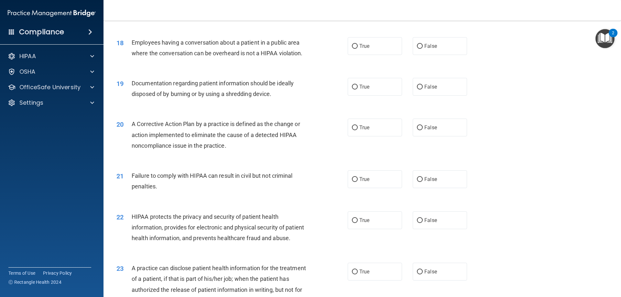
scroll to position [778, 0]
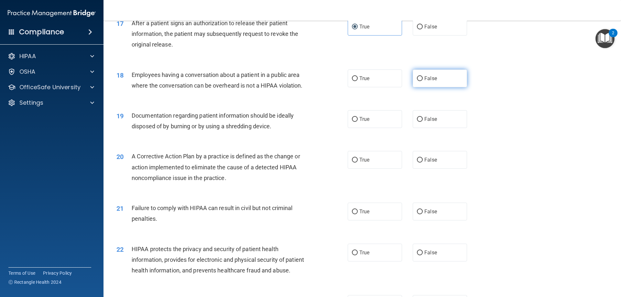
click at [420, 85] on label "False" at bounding box center [440, 79] width 54 height 18
click at [420, 81] on input "False" at bounding box center [420, 78] width 6 height 5
radio input "true"
click at [371, 128] on label "True" at bounding box center [375, 119] width 54 height 18
click at [358, 122] on input "True" at bounding box center [355, 119] width 6 height 5
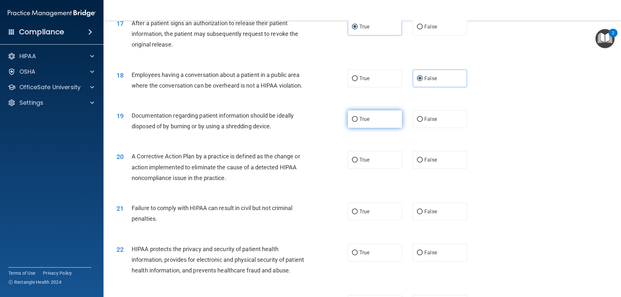
radio input "true"
click at [360, 163] on span "True" at bounding box center [364, 160] width 10 height 6
click at [358, 163] on input "True" at bounding box center [355, 160] width 6 height 5
radio input "true"
click at [442, 221] on label "False" at bounding box center [440, 212] width 54 height 18
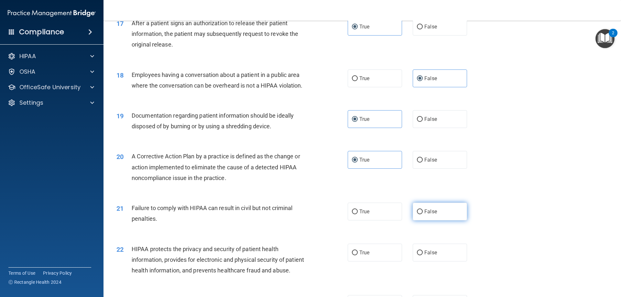
click at [423, 214] on input "False" at bounding box center [420, 212] width 6 height 5
radio input "true"
click at [363, 256] on span "True" at bounding box center [364, 253] width 10 height 6
click at [358, 256] on input "True" at bounding box center [355, 253] width 6 height 5
radio input "true"
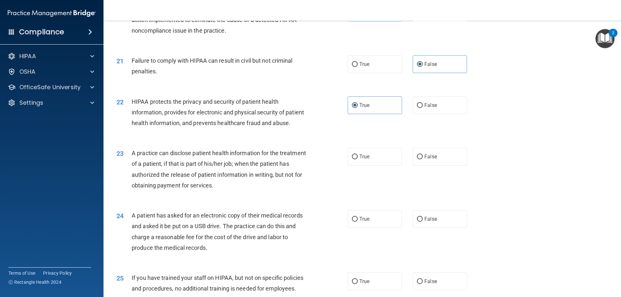
scroll to position [939, 0]
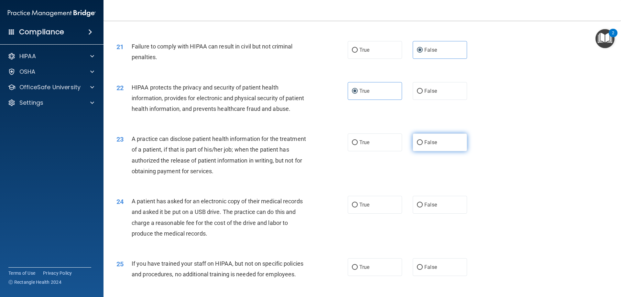
click at [419, 151] on label "False" at bounding box center [440, 143] width 54 height 18
click at [419, 145] on input "False" at bounding box center [420, 142] width 6 height 5
radio input "true"
click at [365, 214] on label "True" at bounding box center [375, 205] width 54 height 18
click at [358, 208] on input "True" at bounding box center [355, 205] width 6 height 5
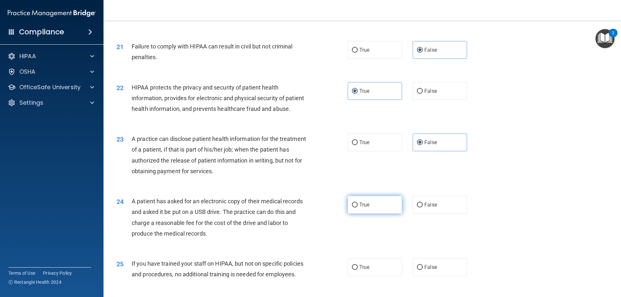
radio input "true"
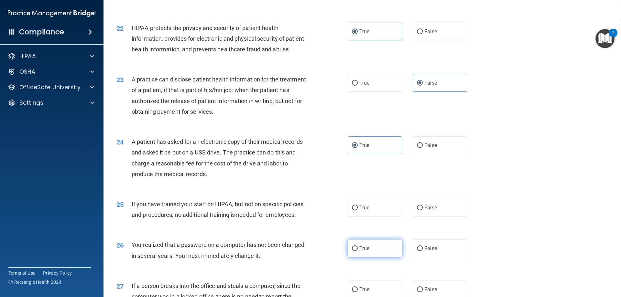
scroll to position [1004, 0]
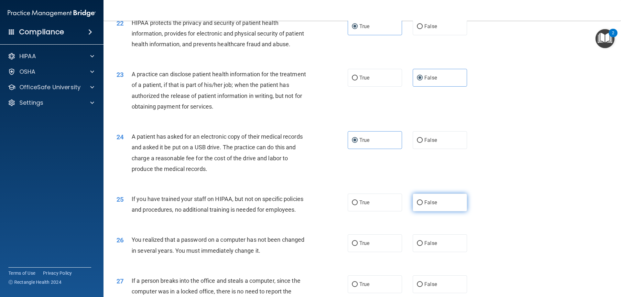
click at [418, 205] on input "False" at bounding box center [420, 203] width 6 height 5
radio input "true"
click at [378, 252] on label "True" at bounding box center [375, 244] width 54 height 18
click at [358, 246] on input "True" at bounding box center [355, 243] width 6 height 5
radio input "true"
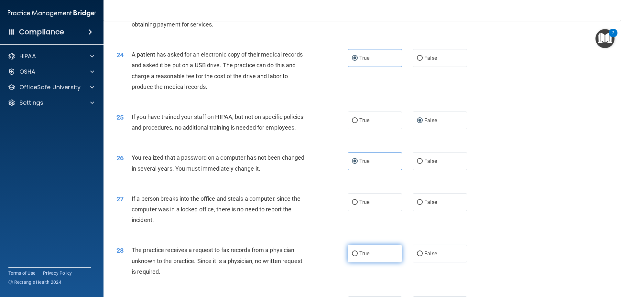
scroll to position [1101, 0]
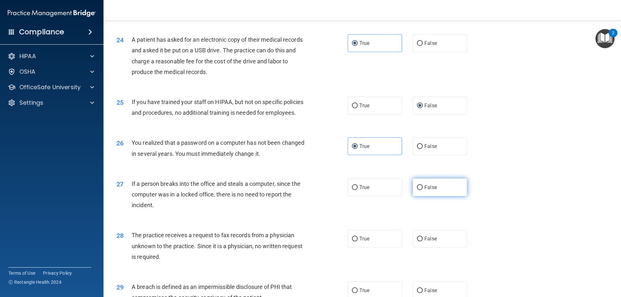
click at [417, 190] on input "False" at bounding box center [420, 187] width 6 height 5
radio input "true"
click at [420, 248] on label "False" at bounding box center [440, 239] width 54 height 18
click at [420, 242] on input "False" at bounding box center [420, 239] width 6 height 5
radio input "true"
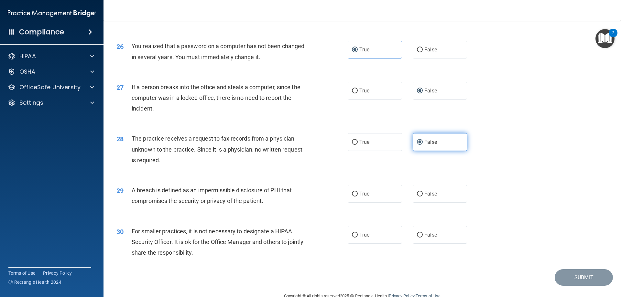
scroll to position [1198, 0]
click at [381, 202] on label "True" at bounding box center [375, 194] width 54 height 18
click at [358, 196] on input "True" at bounding box center [355, 193] width 6 height 5
radio input "true"
click at [419, 237] on input "False" at bounding box center [420, 235] width 6 height 5
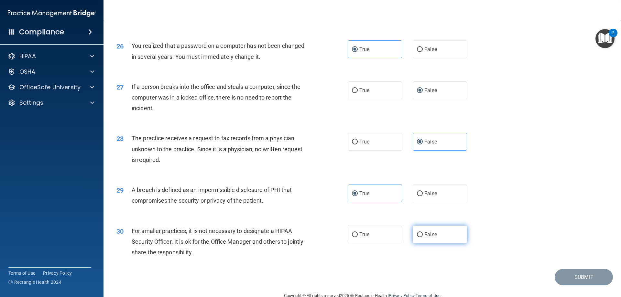
radio input "true"
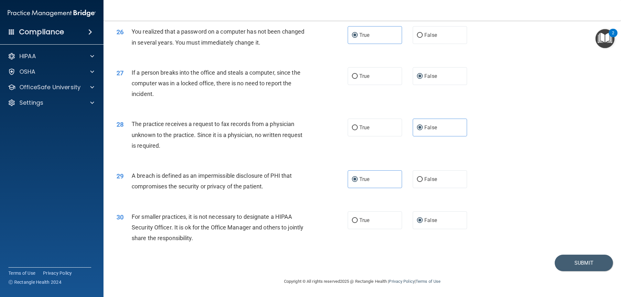
scroll to position [1234, 0]
click at [567, 259] on button "Submit" at bounding box center [584, 263] width 58 height 16
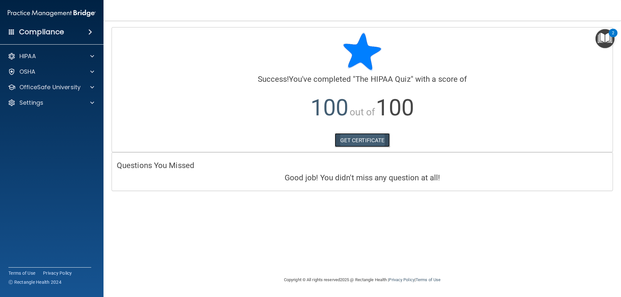
click at [373, 138] on link "GET CERTIFICATE" at bounding box center [362, 140] width 55 height 14
click at [49, 92] on div "OfficeSafe University" at bounding box center [52, 87] width 104 height 13
click at [59, 89] on p "OfficeSafe University" at bounding box center [49, 87] width 61 height 8
click at [75, 112] on ul "HIPAA Training OSHA Training Continuing Education" at bounding box center [52, 117] width 117 height 47
click at [79, 105] on div "HIPAA Training" at bounding box center [48, 103] width 88 height 6
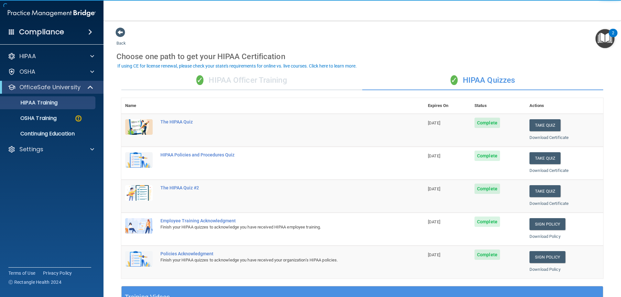
click at [284, 82] on div "✓ HIPAA Officer Training" at bounding box center [241, 80] width 241 height 19
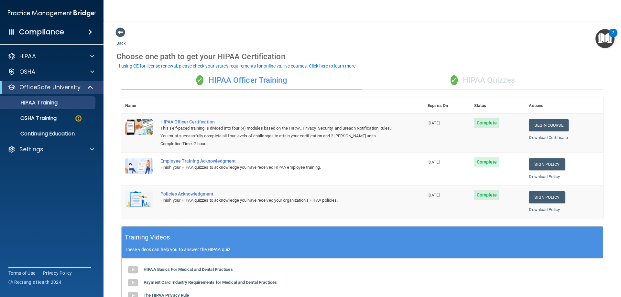
click at [483, 76] on div "✓ HIPAA Quizzes" at bounding box center [482, 80] width 241 height 19
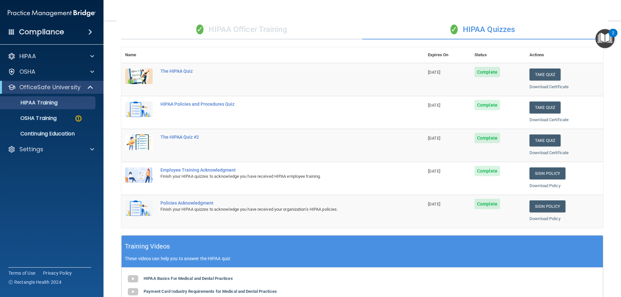
scroll to position [129, 0]
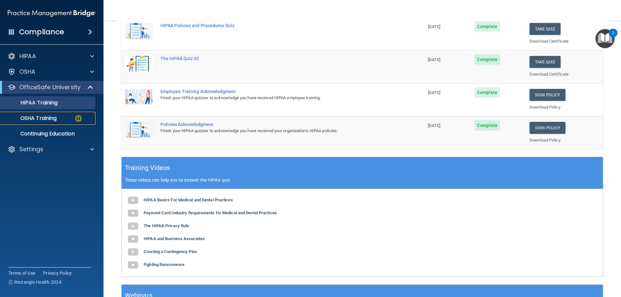
click at [68, 118] on div "OSHA Training" at bounding box center [48, 118] width 88 height 6
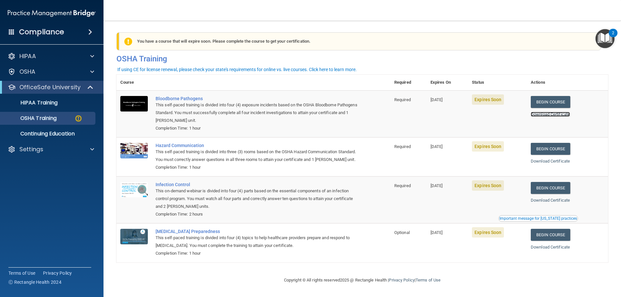
click at [554, 113] on link "Download Certificate" at bounding box center [550, 114] width 39 height 5
click at [540, 103] on link "Begin Course" at bounding box center [550, 102] width 39 height 12
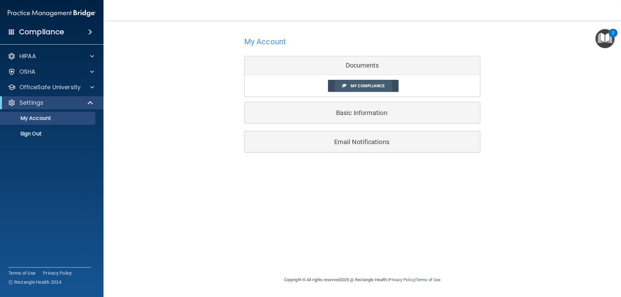
click at [352, 87] on span "My Compliance" at bounding box center [368, 85] width 34 height 5
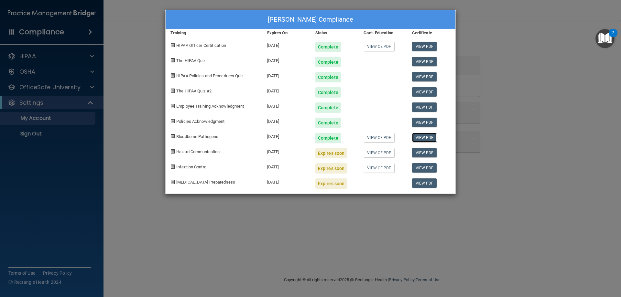
click at [420, 138] on link "View PDF" at bounding box center [424, 137] width 25 height 9
click at [125, 136] on div "[PERSON_NAME] Compliance Training Expires On Status Cont. Education Certificate…" at bounding box center [310, 148] width 621 height 297
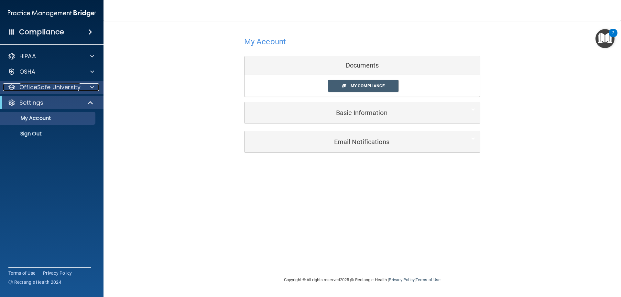
click at [38, 90] on p "OfficeSafe University" at bounding box center [49, 87] width 61 height 8
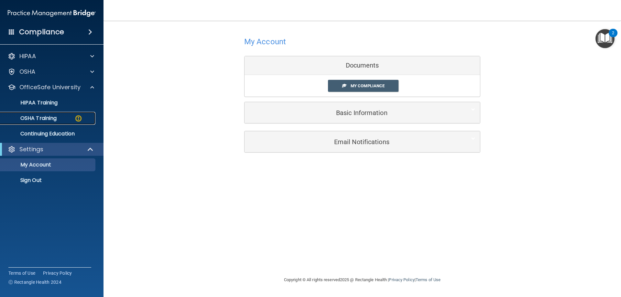
click at [39, 120] on p "OSHA Training" at bounding box center [30, 118] width 52 height 6
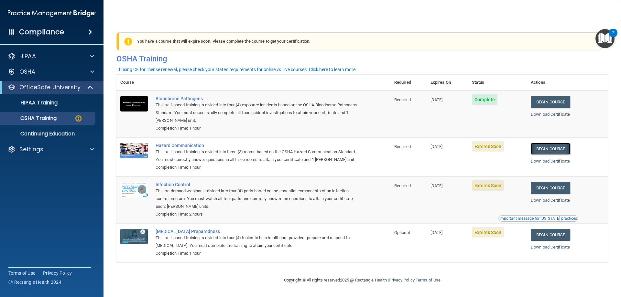
click at [534, 147] on link "Begin Course" at bounding box center [550, 149] width 39 height 12
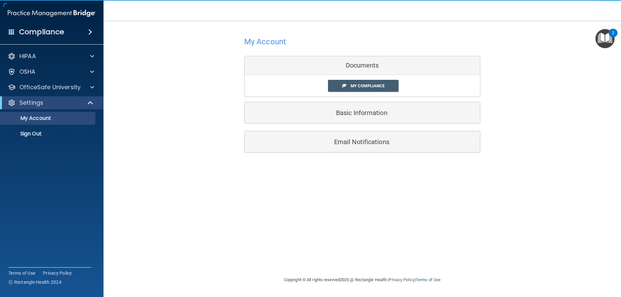
click at [359, 95] on div "My Compliance My Compliance My BAA" at bounding box center [362, 86] width 235 height 22
click at [358, 90] on link "My Compliance" at bounding box center [363, 86] width 71 height 12
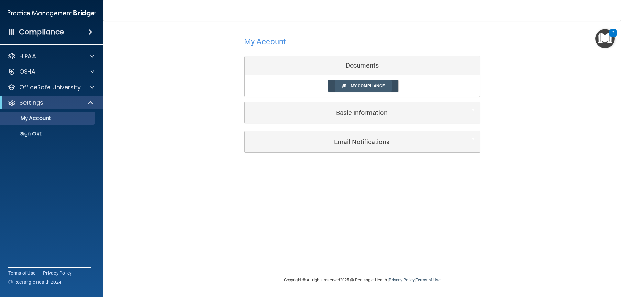
click at [353, 86] on span "My Compliance" at bounding box center [368, 85] width 34 height 5
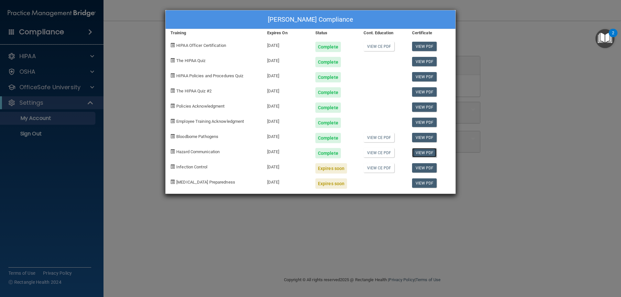
click at [418, 155] on link "View PDF" at bounding box center [424, 152] width 25 height 9
click at [493, 45] on div "[PERSON_NAME] Compliance Training Expires On Status Cont. Education Certificate…" at bounding box center [310, 148] width 621 height 297
click at [600, 124] on div "[PERSON_NAME] Compliance Training Expires On Status Cont. Education Certificate…" at bounding box center [310, 148] width 621 height 297
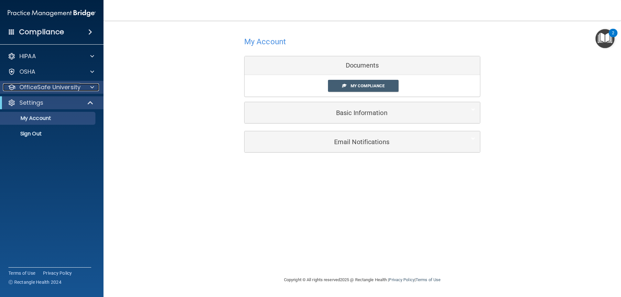
click at [56, 90] on p "OfficeSafe University" at bounding box center [49, 87] width 61 height 8
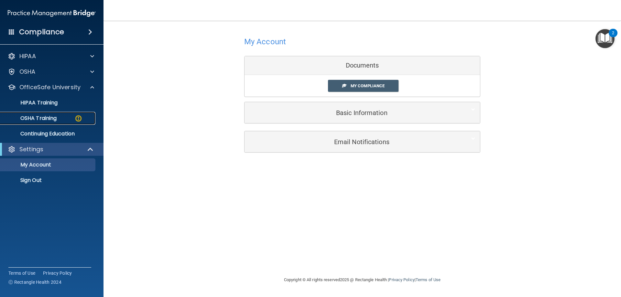
click at [58, 120] on div "OSHA Training" at bounding box center [48, 118] width 88 height 6
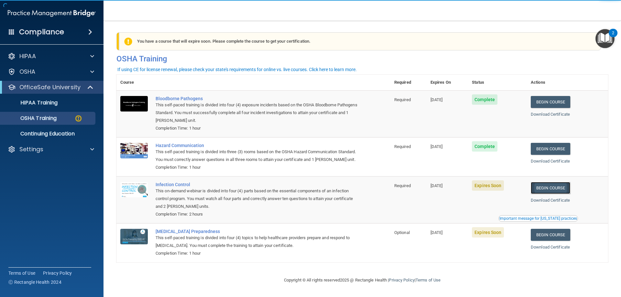
click at [544, 194] on link "Begin Course" at bounding box center [550, 188] width 39 height 12
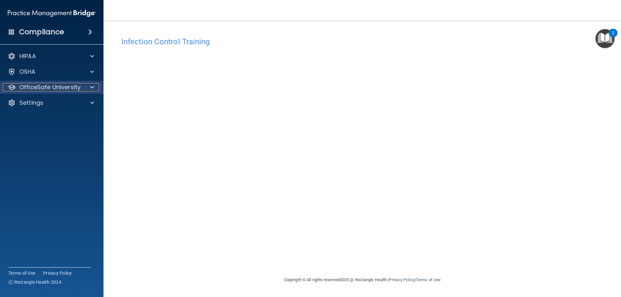
click at [71, 84] on p "OfficeSafe University" at bounding box center [49, 87] width 61 height 8
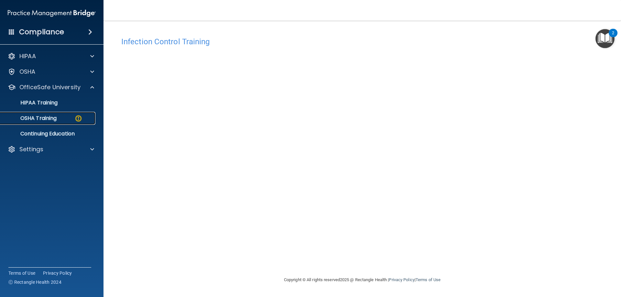
click at [63, 122] on link "OSHA Training" at bounding box center [45, 118] width 102 height 13
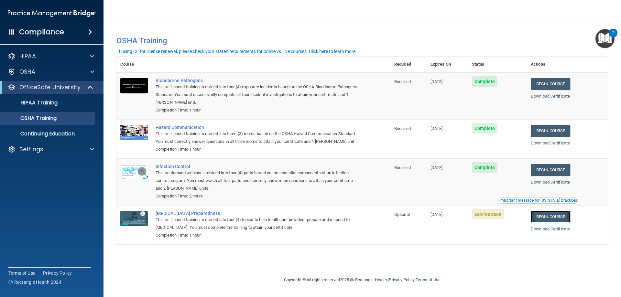
click at [558, 223] on link "Begin Course" at bounding box center [550, 217] width 39 height 12
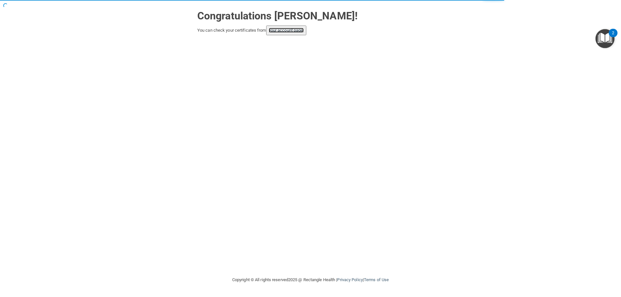
click at [289, 30] on link "your account page!" at bounding box center [286, 30] width 35 height 5
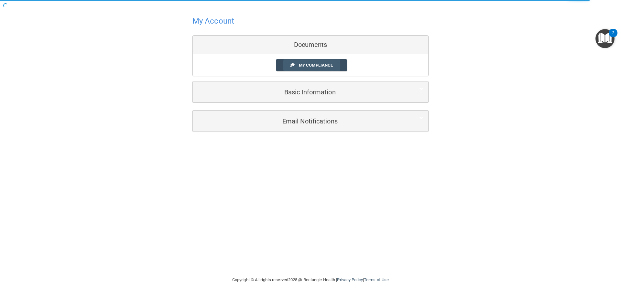
click at [318, 61] on link "My Compliance" at bounding box center [311, 65] width 71 height 12
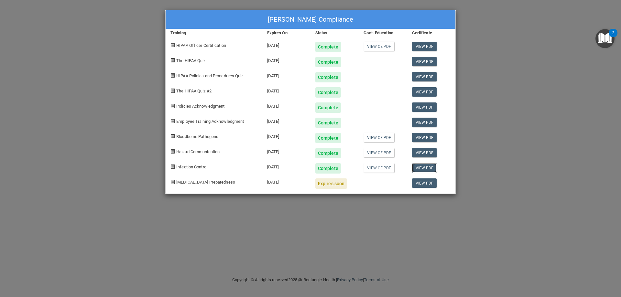
click at [421, 169] on link "View PDF" at bounding box center [424, 167] width 25 height 9
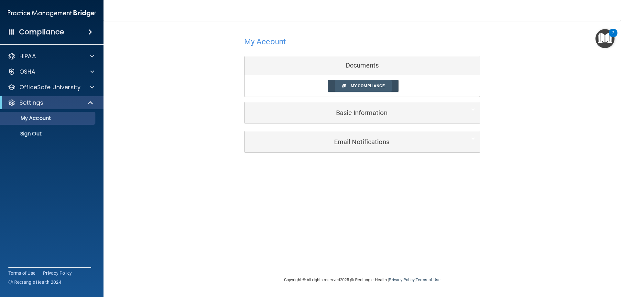
click at [368, 88] on span "My Compliance" at bounding box center [368, 85] width 34 height 5
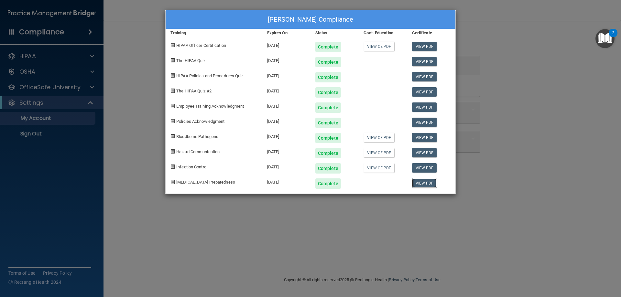
click at [427, 184] on link "View PDF" at bounding box center [424, 183] width 25 height 9
click at [496, 29] on div "[PERSON_NAME] Compliance Training Expires On Status Cont. Education Certificate…" at bounding box center [310, 148] width 621 height 297
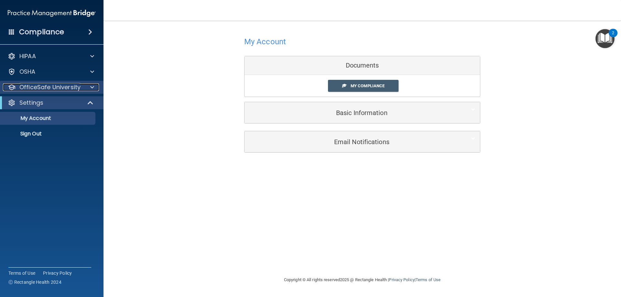
click at [89, 86] on div at bounding box center [91, 87] width 16 height 8
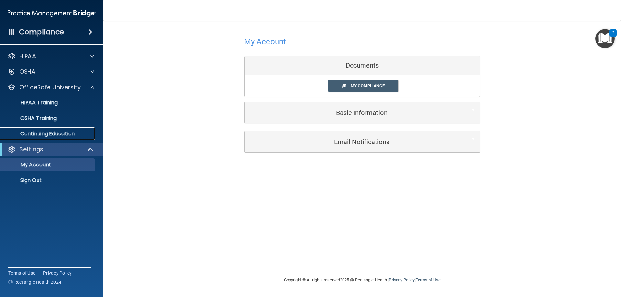
click at [60, 138] on link "Continuing Education" at bounding box center [45, 133] width 102 height 13
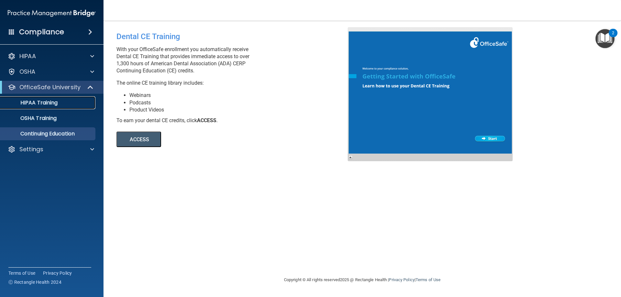
click at [60, 100] on div "HIPAA Training" at bounding box center [48, 103] width 88 height 6
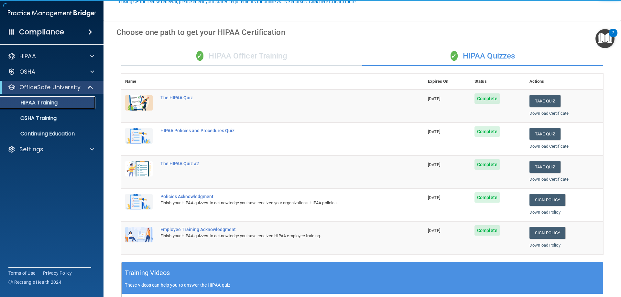
scroll to position [129, 0]
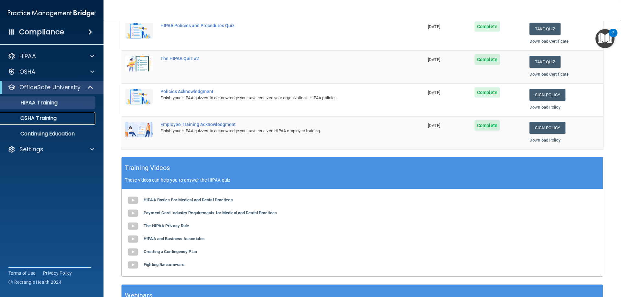
click at [75, 118] on div "OSHA Training" at bounding box center [48, 118] width 88 height 6
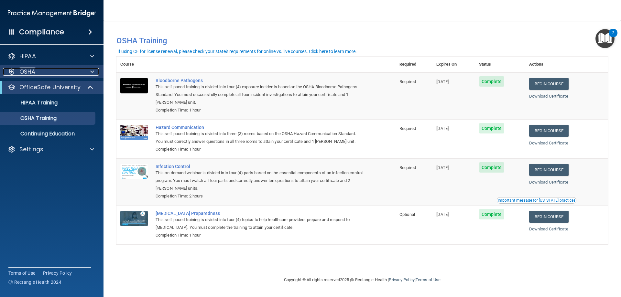
click at [43, 75] on div "OSHA" at bounding box center [43, 72] width 80 height 8
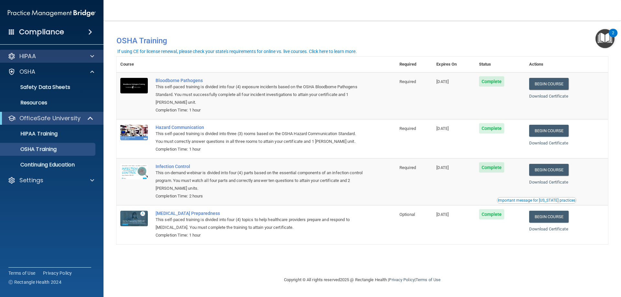
click at [56, 61] on div "HIPAA" at bounding box center [52, 56] width 104 height 13
click at [82, 59] on div "HIPAA" at bounding box center [43, 56] width 80 height 8
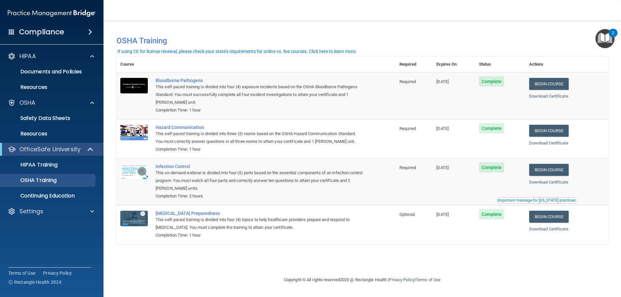
click at [86, 38] on div "Compliance" at bounding box center [52, 32] width 104 height 14
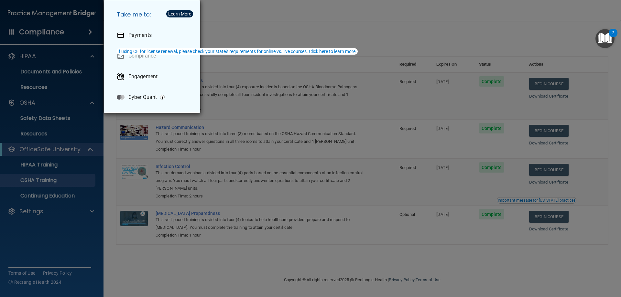
click at [21, 212] on div "Take me to: Payments Compliance Engagement Cyber Quant" at bounding box center [310, 148] width 621 height 297
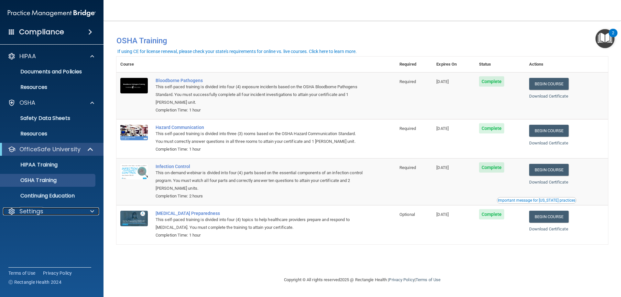
click at [25, 210] on p "Settings" at bounding box center [31, 212] width 24 height 8
click at [40, 245] on p "Sign Out" at bounding box center [48, 242] width 88 height 6
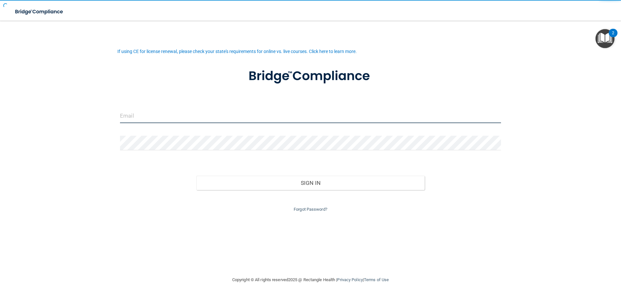
type input "[EMAIL_ADDRESS][DOMAIN_NAME]"
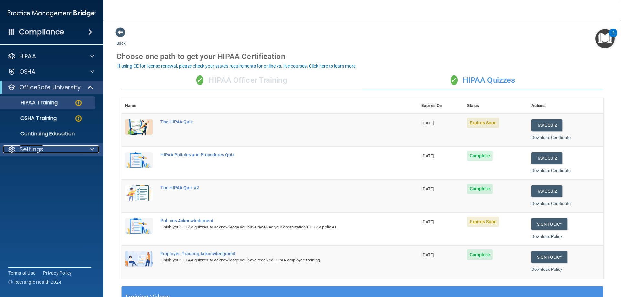
click at [32, 150] on p "Settings" at bounding box center [31, 150] width 24 height 8
click at [38, 166] on p "My Account" at bounding box center [48, 165] width 88 height 6
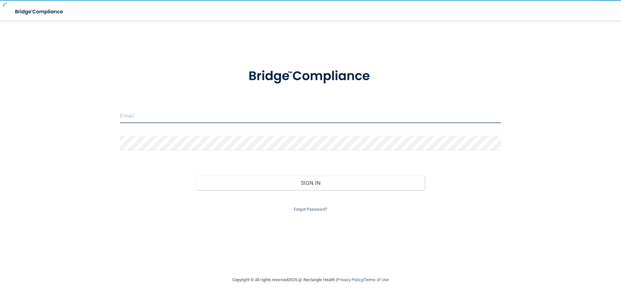
type input "[EMAIL_ADDRESS][DOMAIN_NAME]"
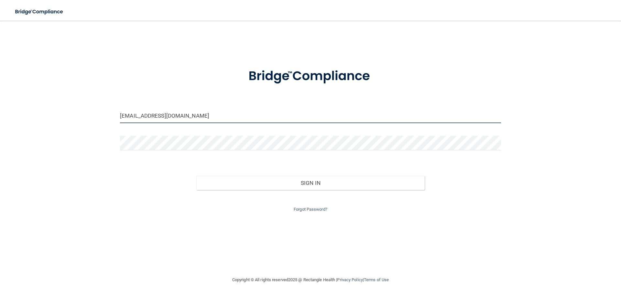
drag, startPoint x: 207, startPoint y: 109, endPoint x: 86, endPoint y: 122, distance: 121.4
click at [86, 122] on div "[EMAIL_ADDRESS][DOMAIN_NAME] Invalid email/password. You don't have permission …" at bounding box center [310, 148] width 595 height 243
